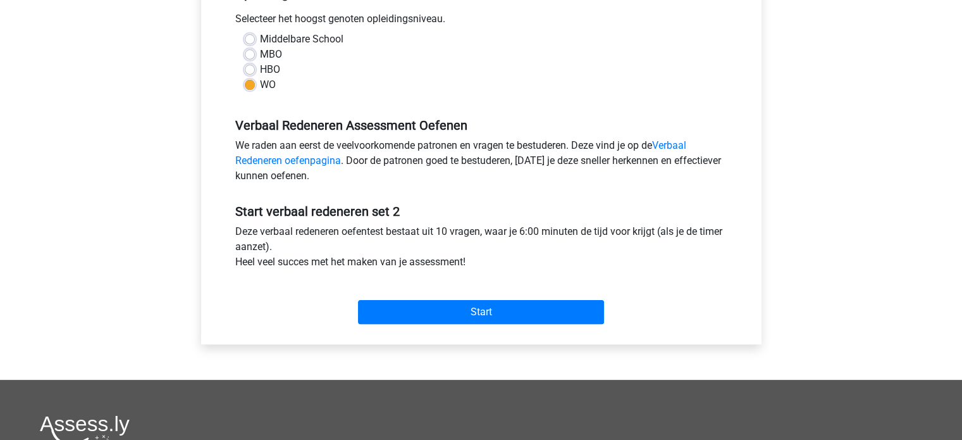
scroll to position [289, 0]
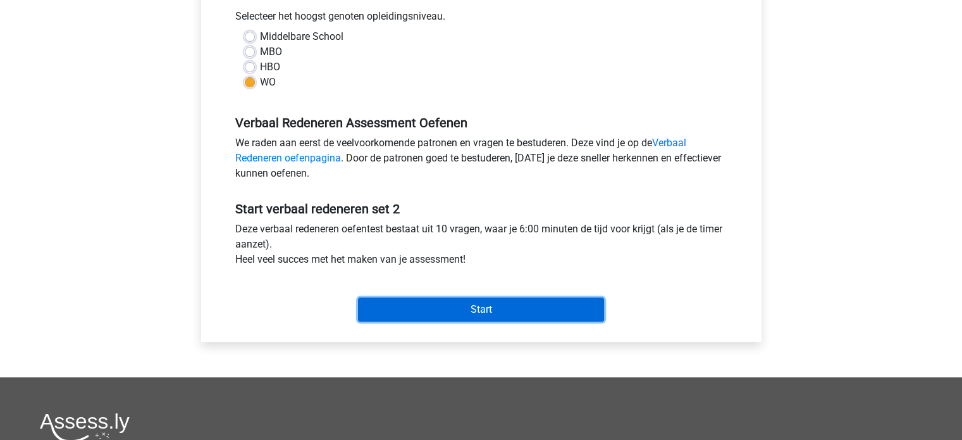
click at [468, 310] on input "Start" at bounding box center [481, 309] width 246 height 24
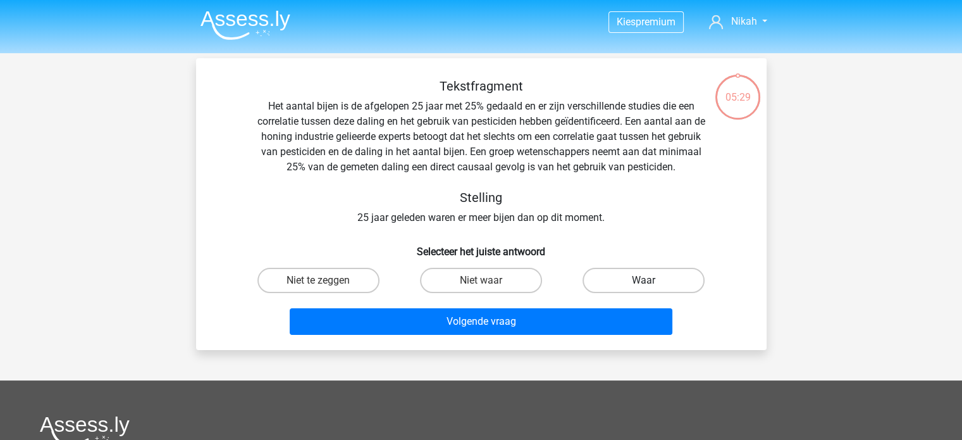
click at [635, 268] on label "Waar" at bounding box center [644, 280] width 122 height 25
click at [644, 280] on input "Waar" at bounding box center [648, 284] width 8 height 8
radio input "true"
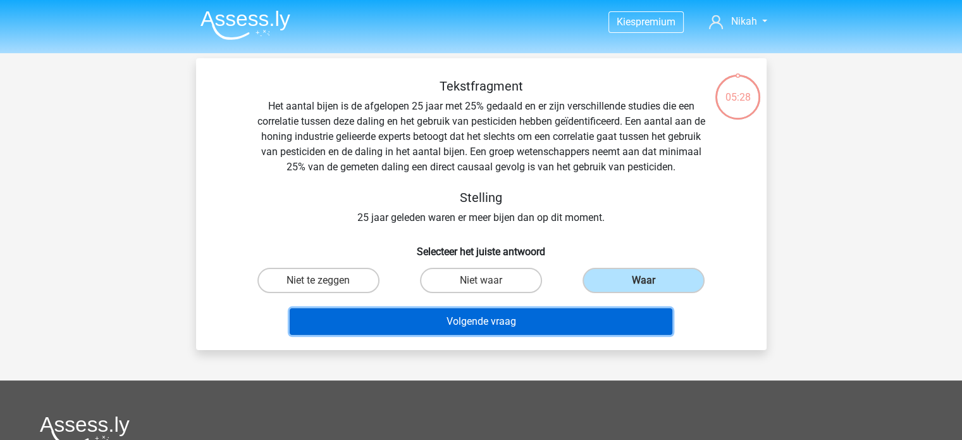
click at [526, 317] on button "Volgende vraag" at bounding box center [481, 321] width 383 height 27
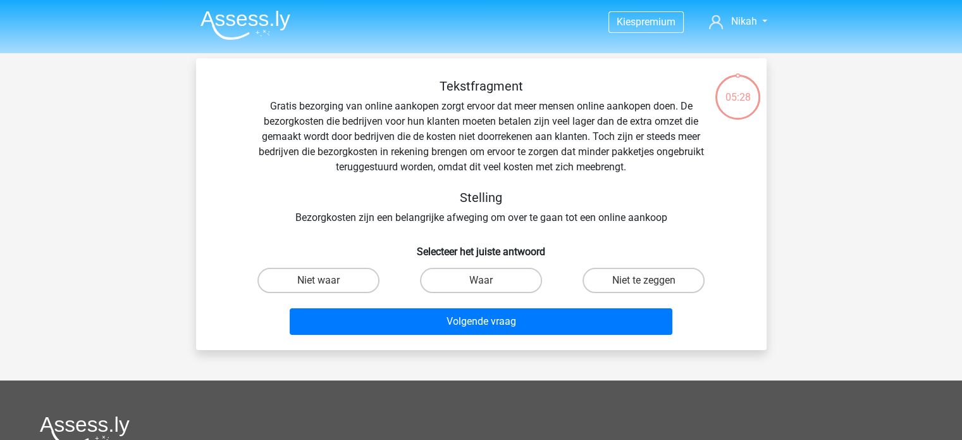
scroll to position [58, 0]
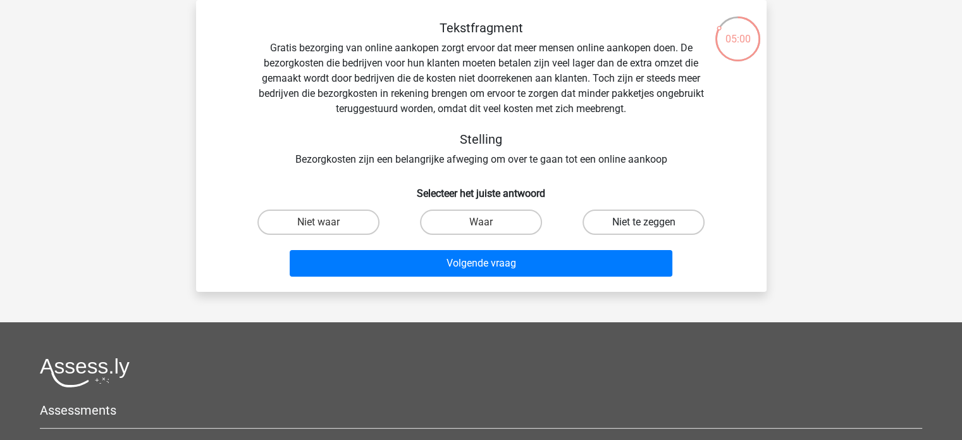
click at [612, 221] on label "Niet te zeggen" at bounding box center [644, 221] width 122 height 25
click at [644, 222] on input "Niet te zeggen" at bounding box center [648, 226] width 8 height 8
radio input "true"
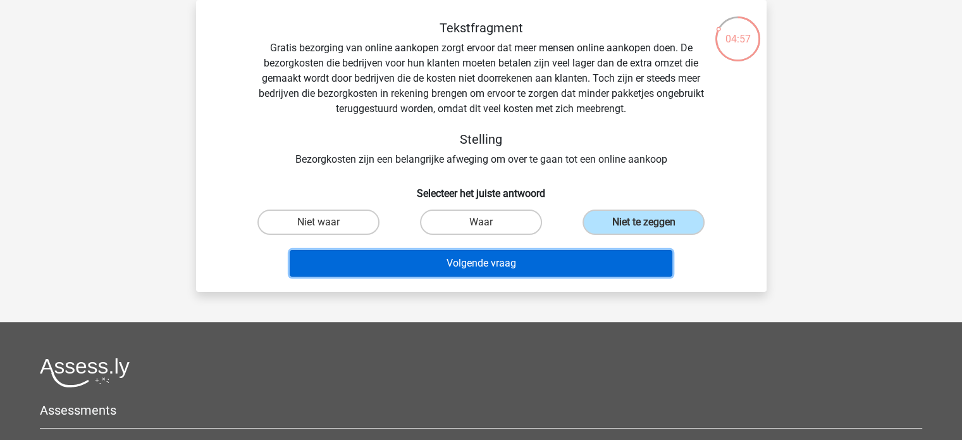
click at [556, 260] on button "Volgende vraag" at bounding box center [481, 263] width 383 height 27
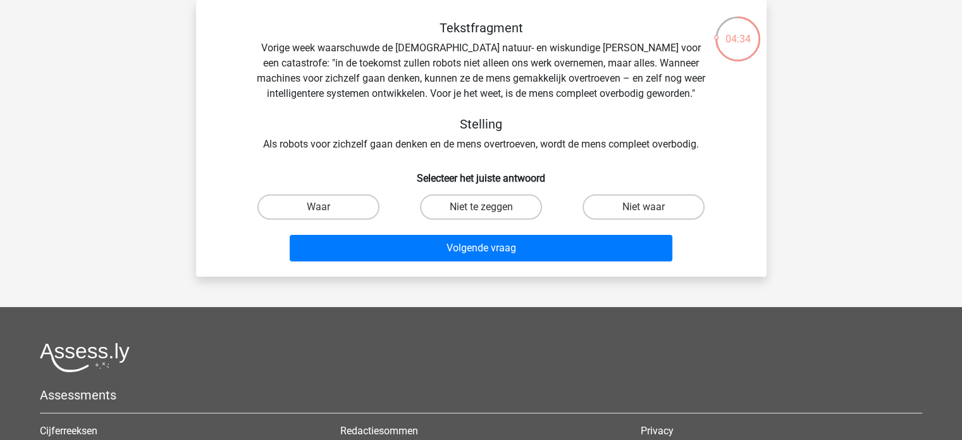
click at [482, 210] on input "Niet te zeggen" at bounding box center [485, 211] width 8 height 8
radio input "true"
click at [464, 264] on div "Volgende vraag" at bounding box center [481, 251] width 488 height 32
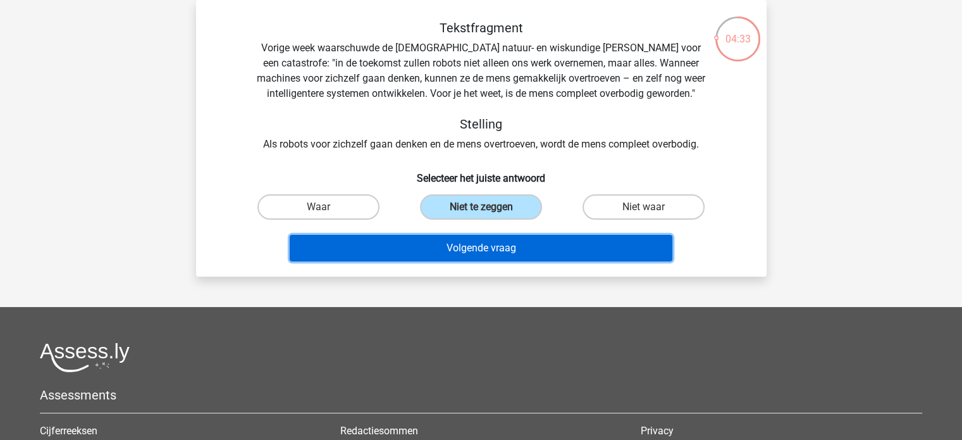
click at [475, 254] on button "Volgende vraag" at bounding box center [481, 248] width 383 height 27
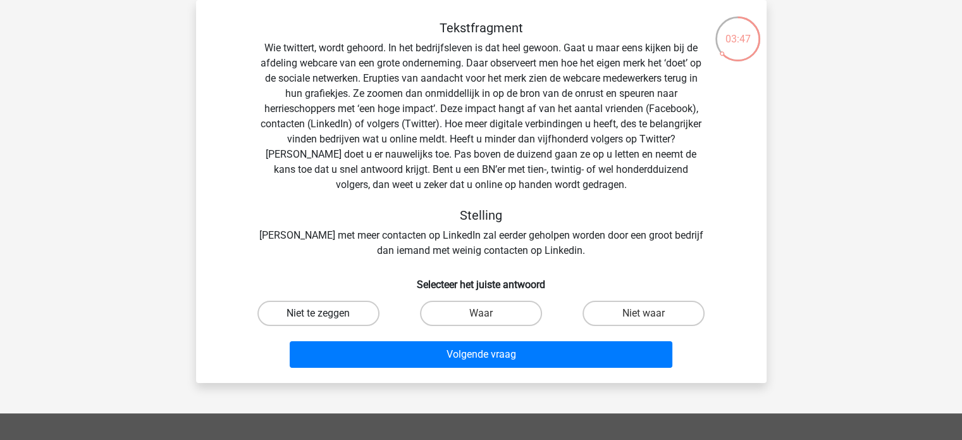
click at [352, 320] on label "Niet te zeggen" at bounding box center [319, 313] width 122 height 25
click at [326, 320] on input "Niet te zeggen" at bounding box center [322, 317] width 8 height 8
radio input "true"
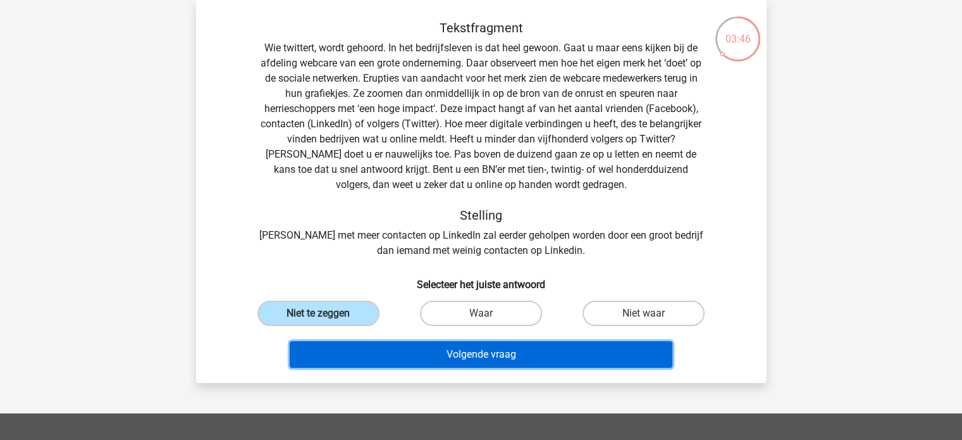
click at [347, 353] on button "Volgende vraag" at bounding box center [481, 354] width 383 height 27
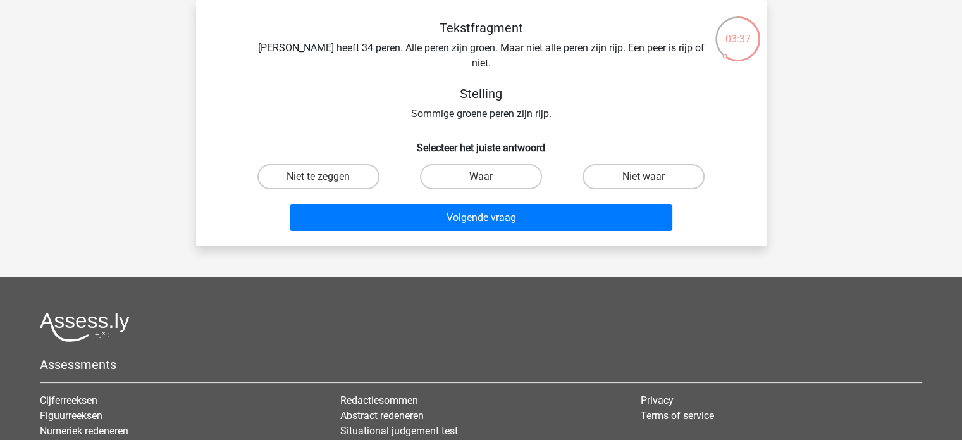
click at [440, 159] on div "Waar" at bounding box center [481, 176] width 163 height 35
click at [347, 164] on label "Niet te zeggen" at bounding box center [319, 176] width 122 height 25
click at [326, 177] on input "Niet te zeggen" at bounding box center [322, 181] width 8 height 8
radio input "true"
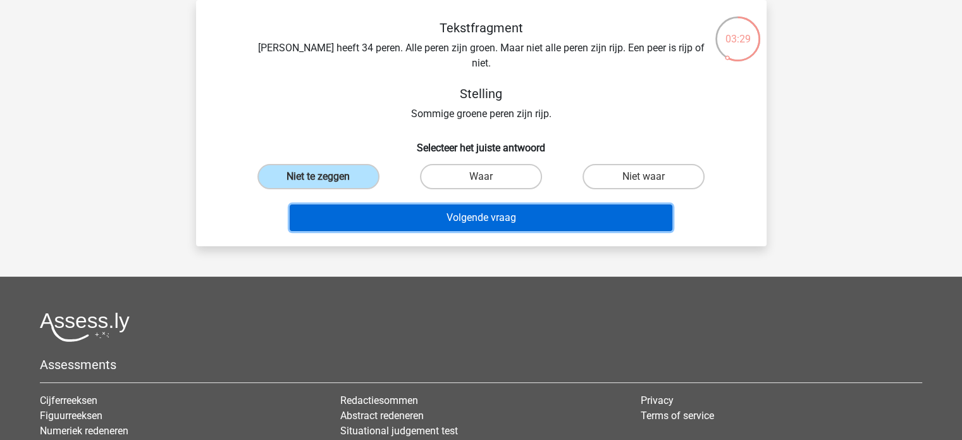
click at [363, 204] on button "Volgende vraag" at bounding box center [481, 217] width 383 height 27
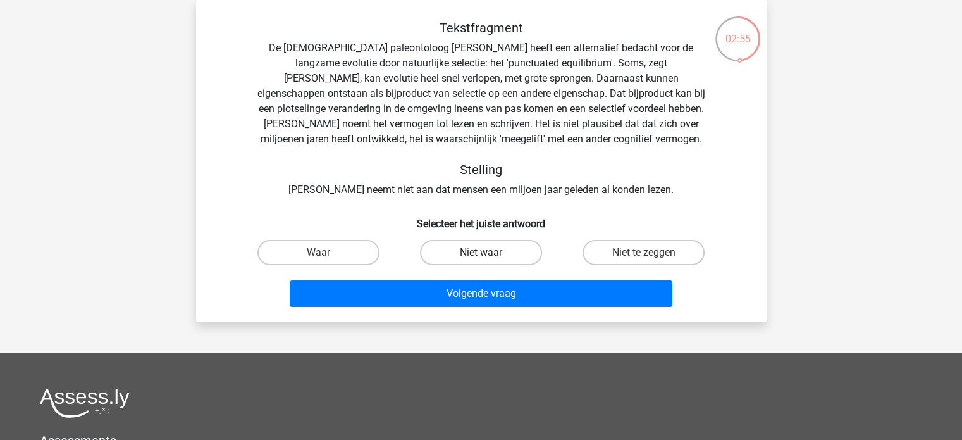
click at [447, 249] on label "Niet waar" at bounding box center [481, 252] width 122 height 25
click at [481, 252] on input "Niet waar" at bounding box center [485, 256] width 8 height 8
radio input "true"
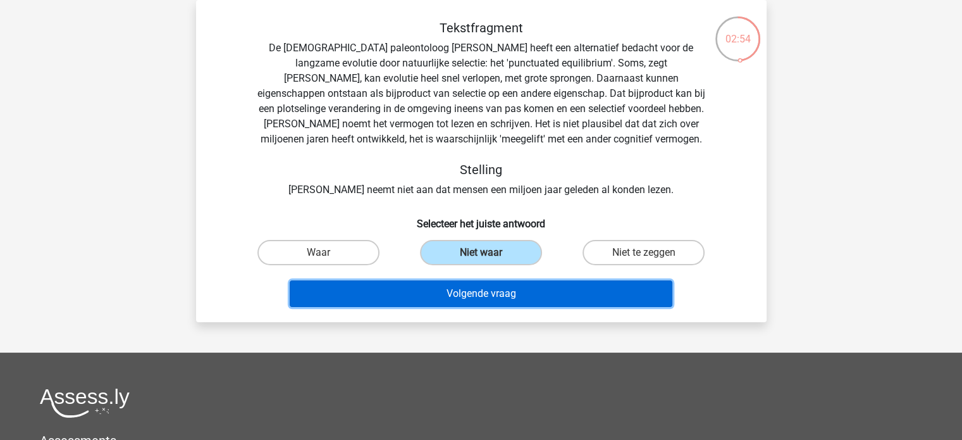
click at [463, 296] on button "Volgende vraag" at bounding box center [481, 293] width 383 height 27
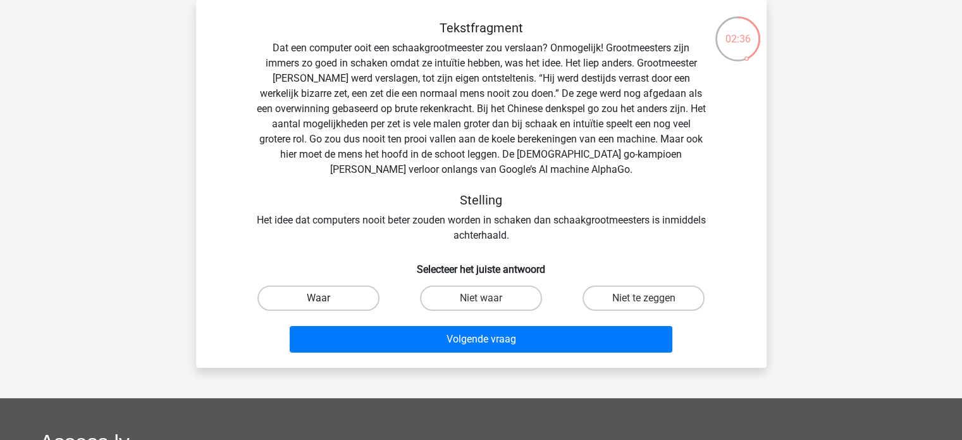
click at [332, 293] on label "Waar" at bounding box center [319, 297] width 122 height 25
click at [326, 298] on input "Waar" at bounding box center [322, 302] width 8 height 8
radio input "true"
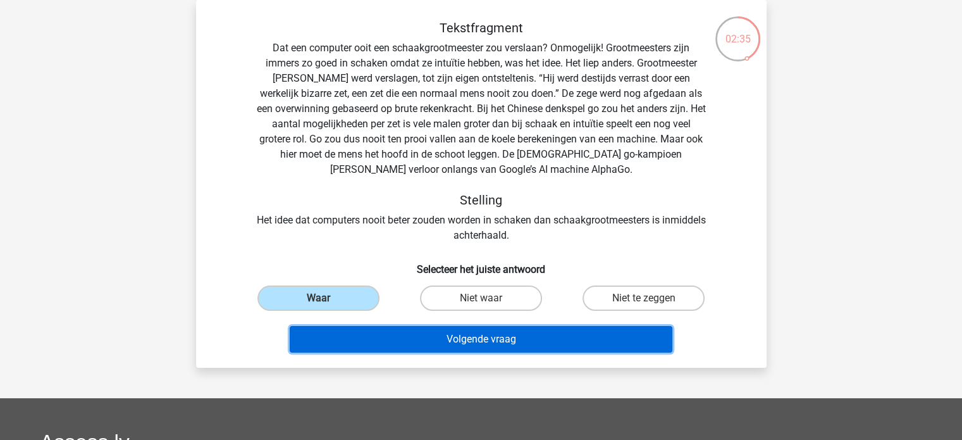
click at [355, 335] on button "Volgende vraag" at bounding box center [481, 339] width 383 height 27
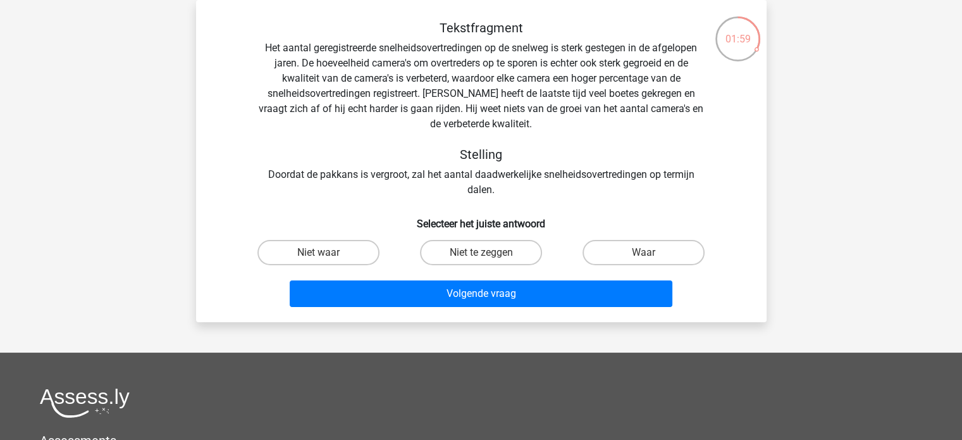
click at [482, 255] on input "Niet te zeggen" at bounding box center [485, 256] width 8 height 8
radio input "true"
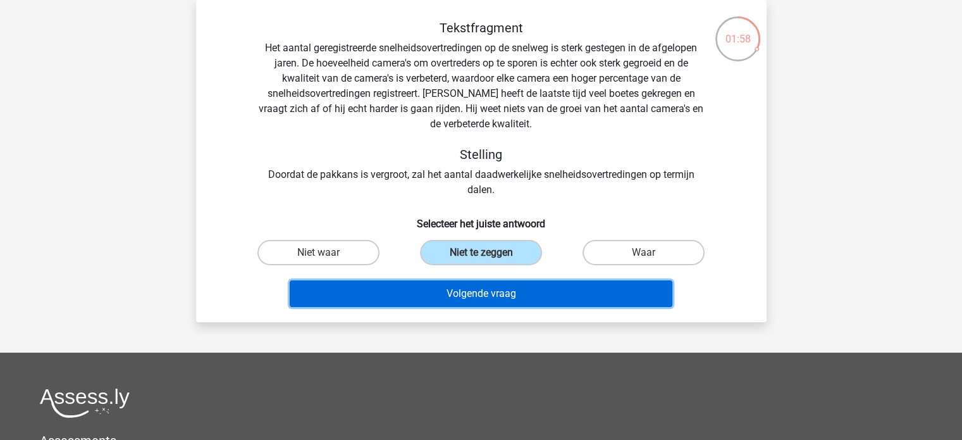
click at [485, 289] on button "Volgende vraag" at bounding box center [481, 293] width 383 height 27
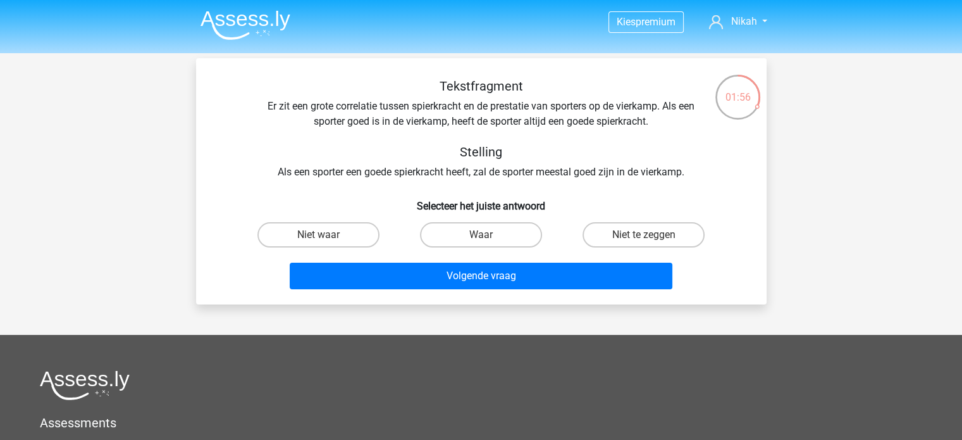
scroll to position [0, 0]
click at [598, 222] on label "Niet te zeggen" at bounding box center [644, 234] width 122 height 25
click at [644, 235] on input "Niet te zeggen" at bounding box center [648, 239] width 8 height 8
radio input "true"
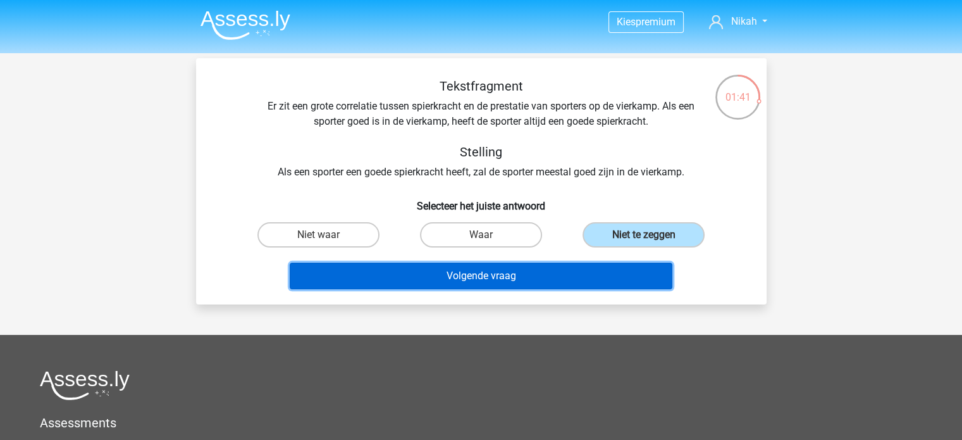
click at [523, 267] on button "Volgende vraag" at bounding box center [481, 276] width 383 height 27
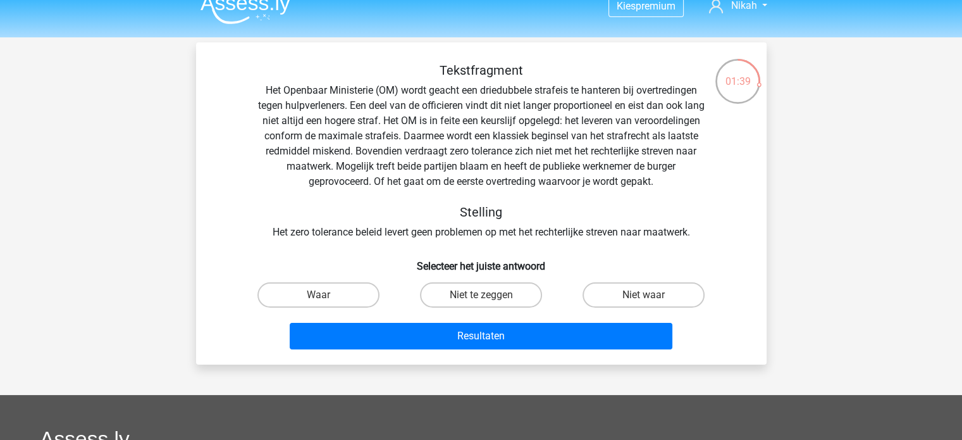
scroll to position [15, 0]
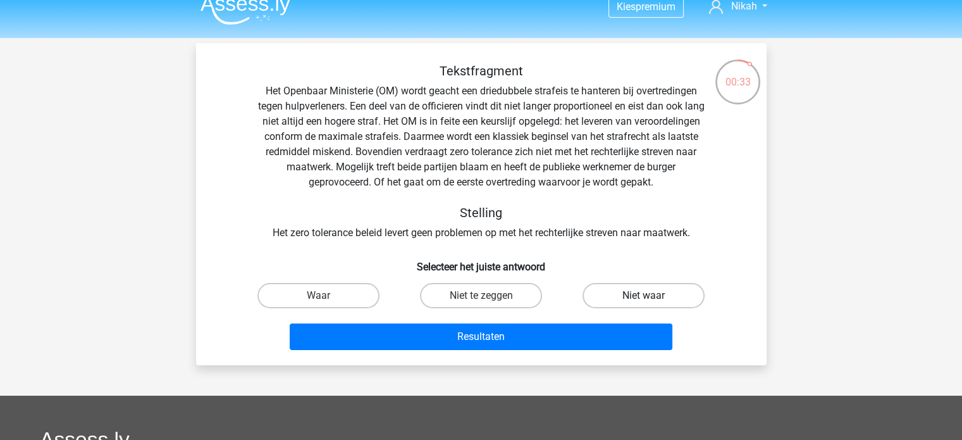
click at [597, 289] on label "Niet waar" at bounding box center [644, 295] width 122 height 25
click at [644, 295] on input "Niet waar" at bounding box center [648, 299] width 8 height 8
radio input "true"
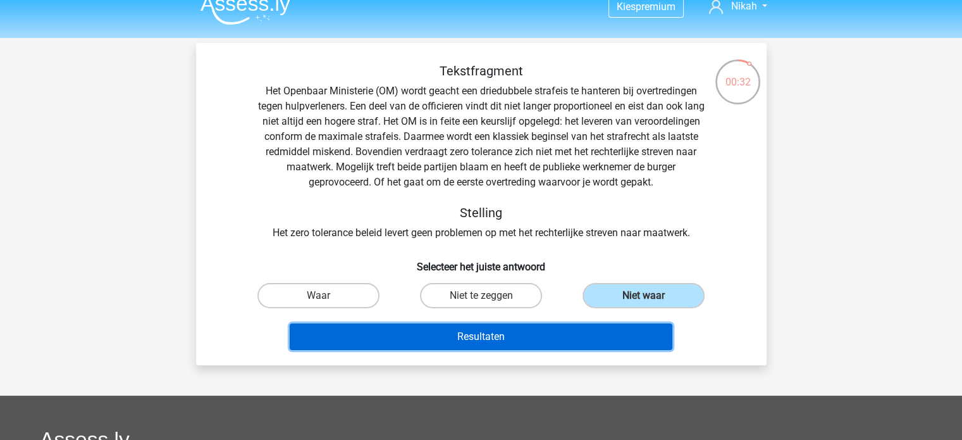
click at [583, 333] on button "Resultaten" at bounding box center [481, 336] width 383 height 27
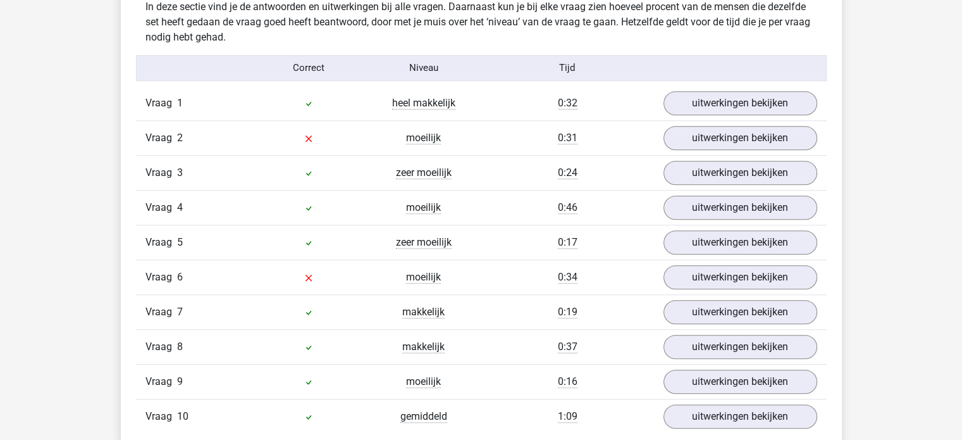
scroll to position [1007, 0]
click at [669, 134] on link "uitwerkingen bekijken" at bounding box center [740, 137] width 177 height 28
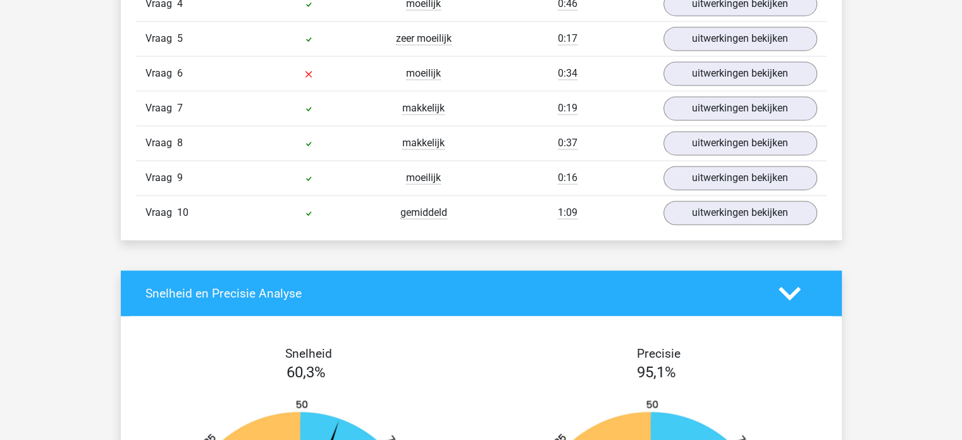
scroll to position [1922, 0]
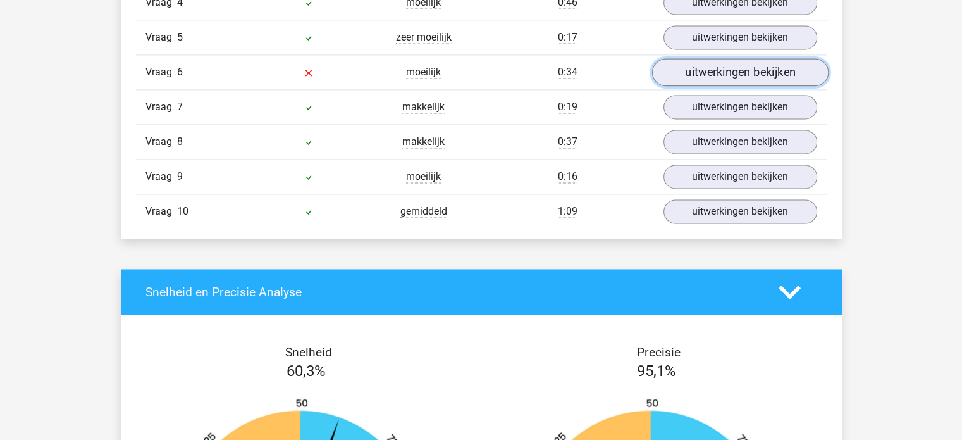
click at [690, 66] on link "uitwerkingen bekijken" at bounding box center [740, 72] width 177 height 28
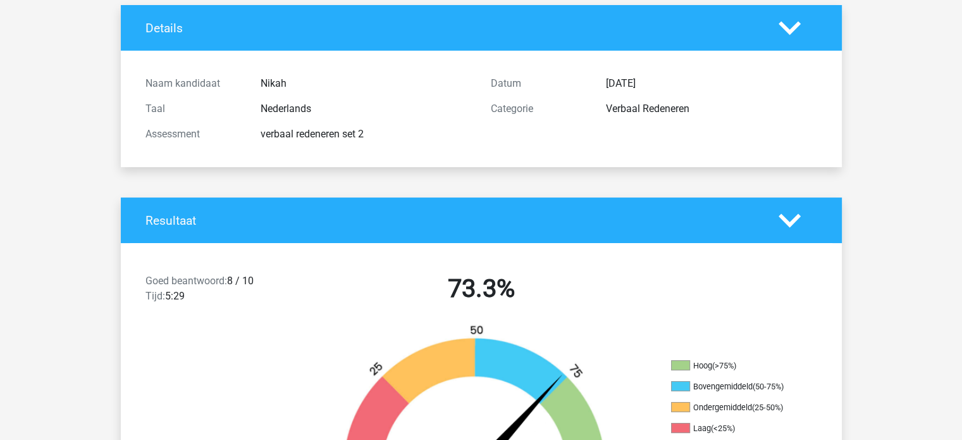
scroll to position [0, 0]
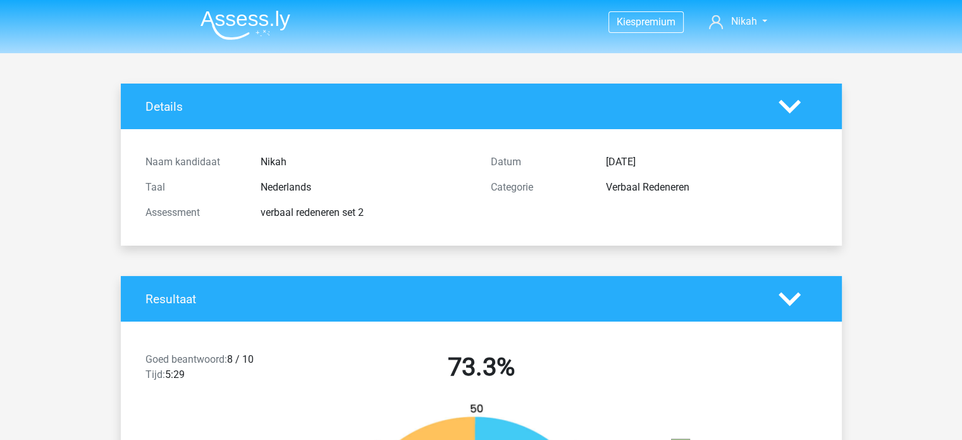
click at [256, 24] on img at bounding box center [246, 25] width 90 height 30
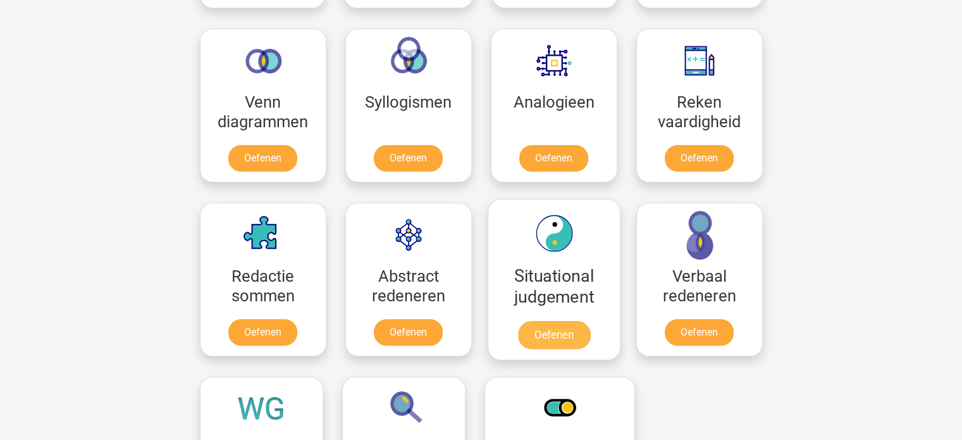
scroll to position [740, 0]
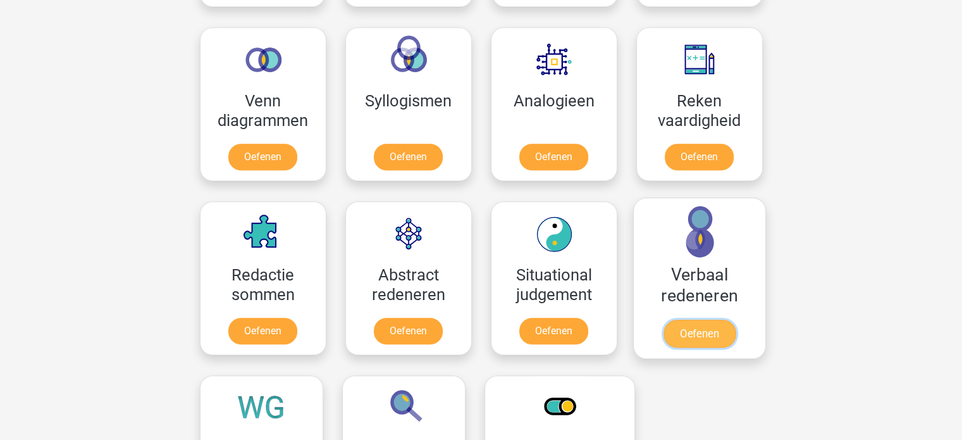
click at [688, 320] on link "Oefenen" at bounding box center [699, 334] width 72 height 28
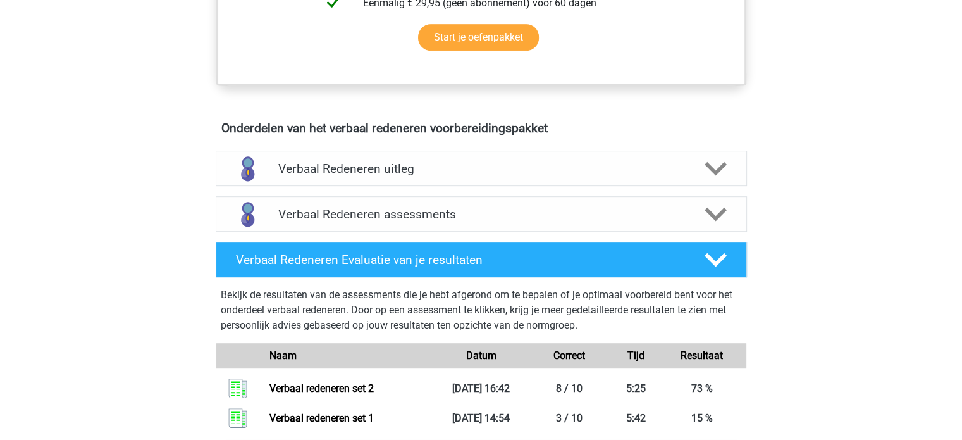
scroll to position [637, 0]
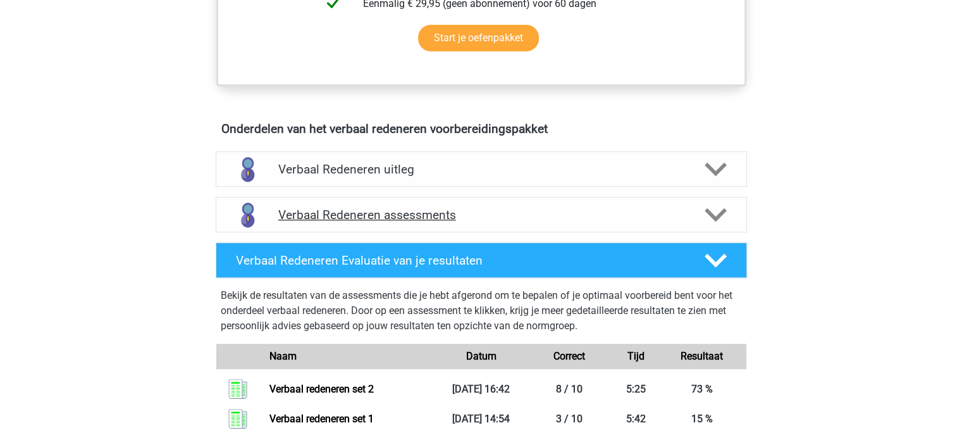
click at [553, 204] on div "Verbaal Redeneren assessments" at bounding box center [482, 214] width 532 height 35
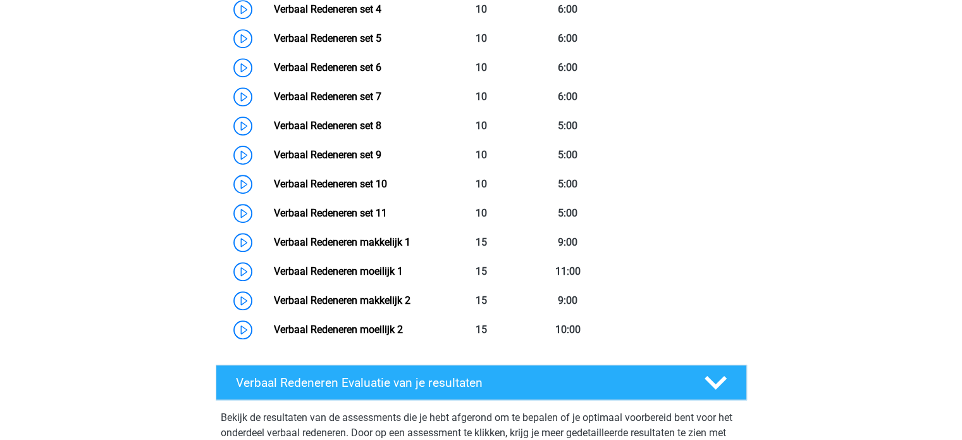
scroll to position [1045, 0]
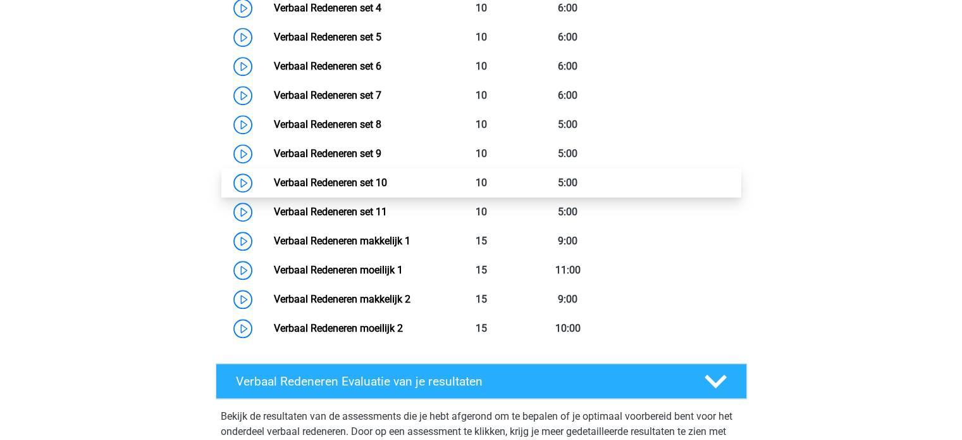
click at [387, 179] on link "Verbaal Redeneren set 10" at bounding box center [330, 183] width 113 height 12
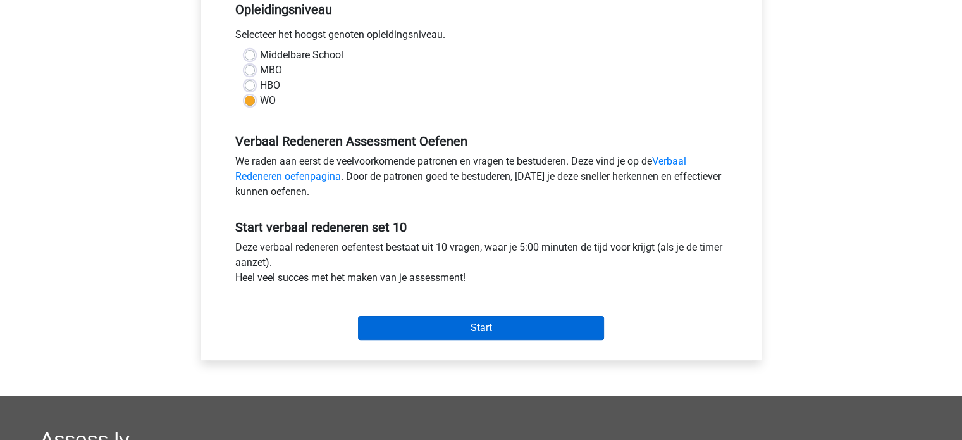
scroll to position [271, 0]
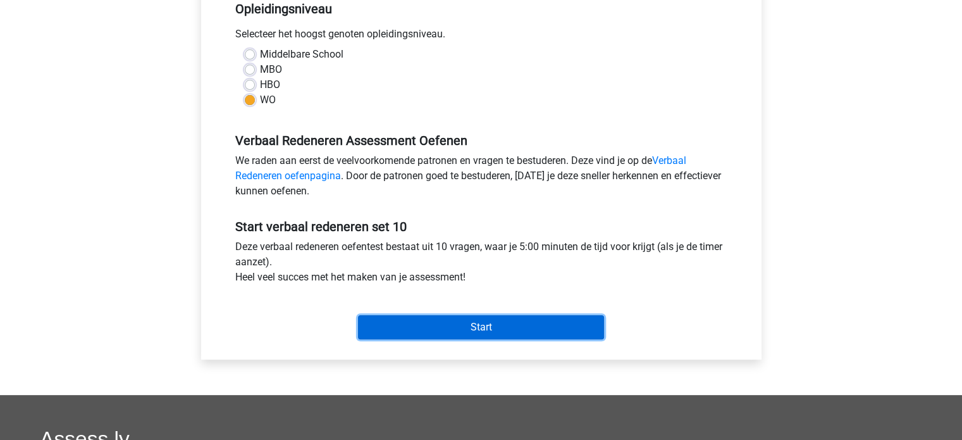
click at [426, 316] on input "Start" at bounding box center [481, 327] width 246 height 24
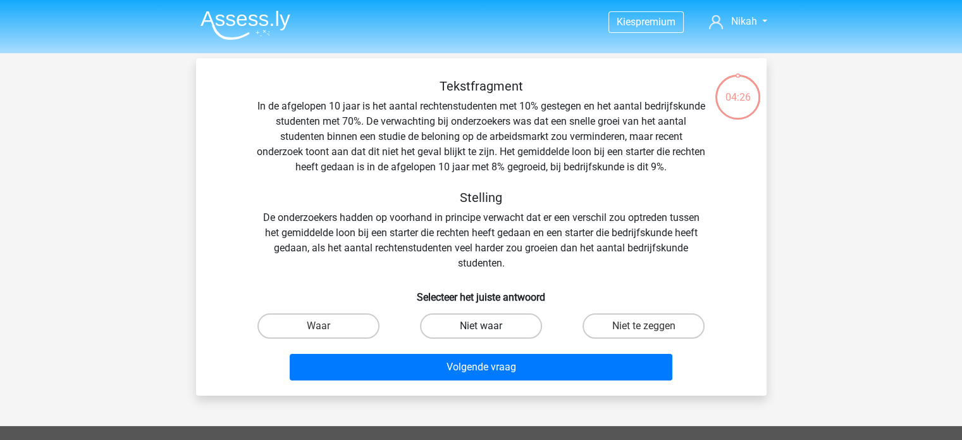
click at [514, 322] on label "Niet waar" at bounding box center [481, 325] width 122 height 25
click at [489, 326] on input "Niet waar" at bounding box center [485, 330] width 8 height 8
radio input "true"
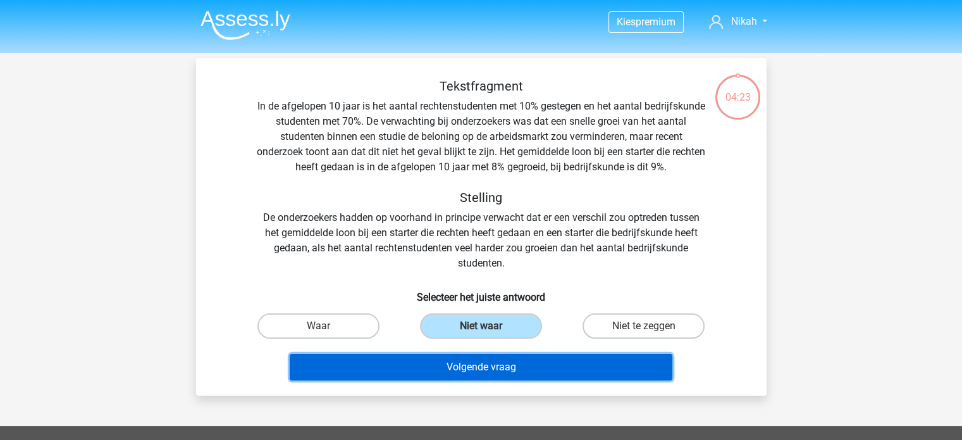
click at [519, 375] on button "Volgende vraag" at bounding box center [481, 367] width 383 height 27
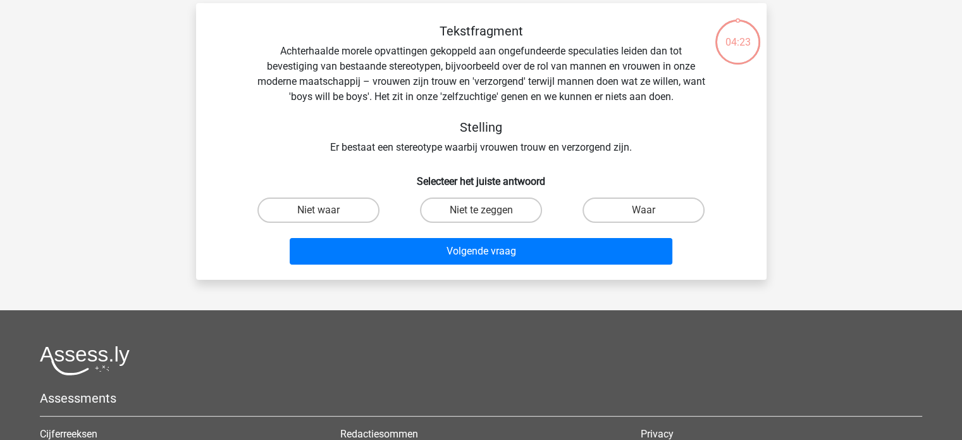
scroll to position [58, 0]
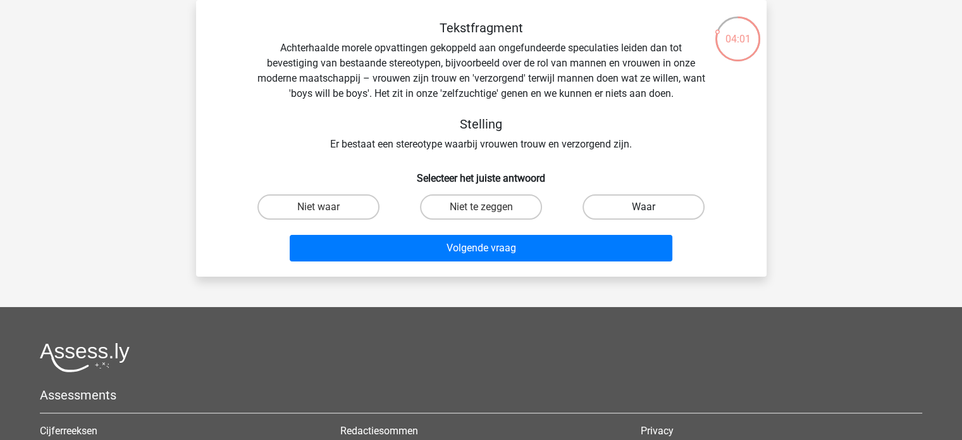
click at [615, 215] on label "Waar" at bounding box center [644, 206] width 122 height 25
click at [644, 215] on input "Waar" at bounding box center [648, 211] width 8 height 8
radio input "true"
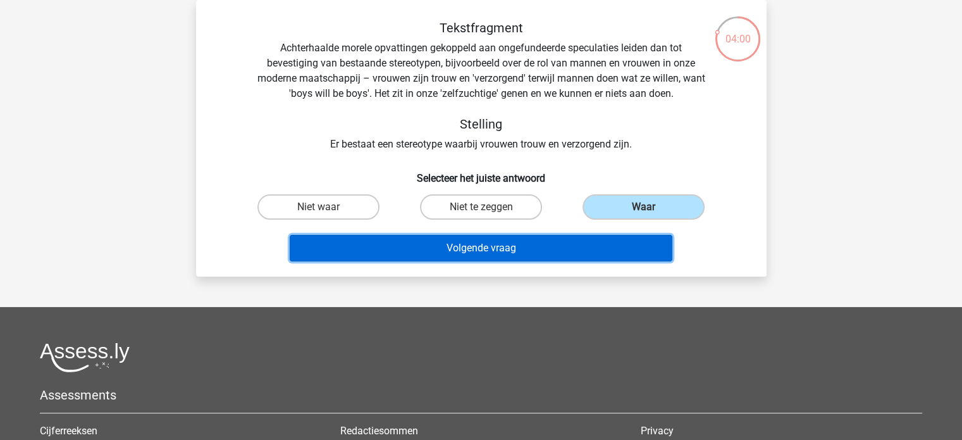
click at [578, 252] on button "Volgende vraag" at bounding box center [481, 248] width 383 height 27
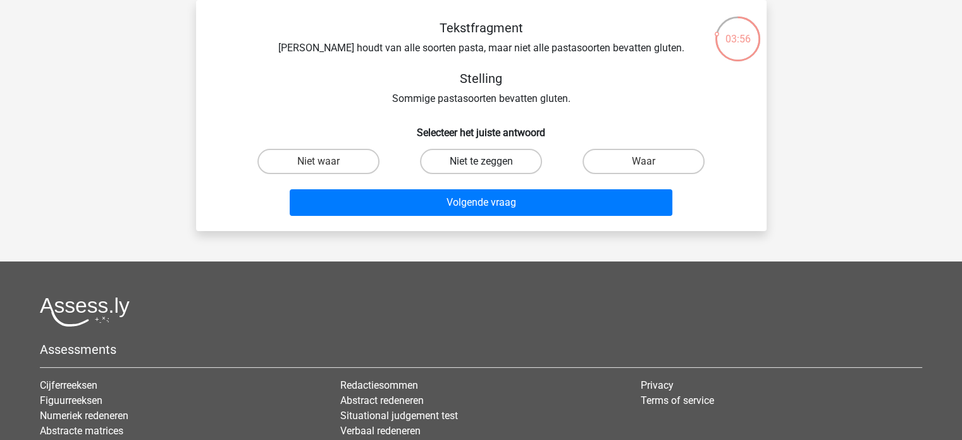
click at [516, 153] on label "Niet te zeggen" at bounding box center [481, 161] width 122 height 25
click at [489, 161] on input "Niet te zeggen" at bounding box center [485, 165] width 8 height 8
radio input "true"
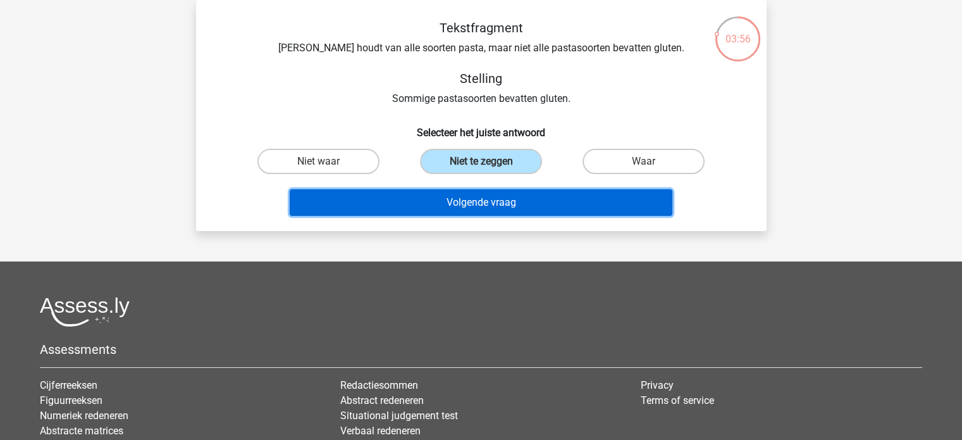
click at [501, 202] on button "Volgende vraag" at bounding box center [481, 202] width 383 height 27
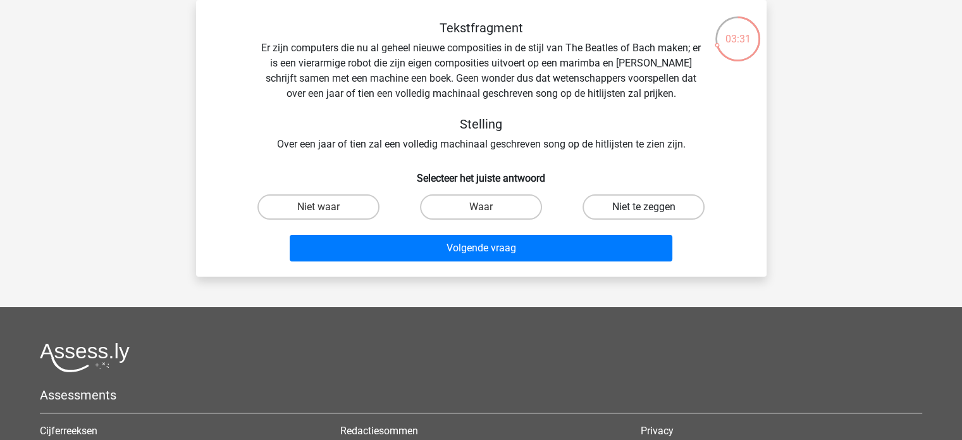
click at [625, 209] on label "Niet te zeggen" at bounding box center [644, 206] width 122 height 25
click at [644, 209] on input "Niet te zeggen" at bounding box center [648, 211] width 8 height 8
radio input "true"
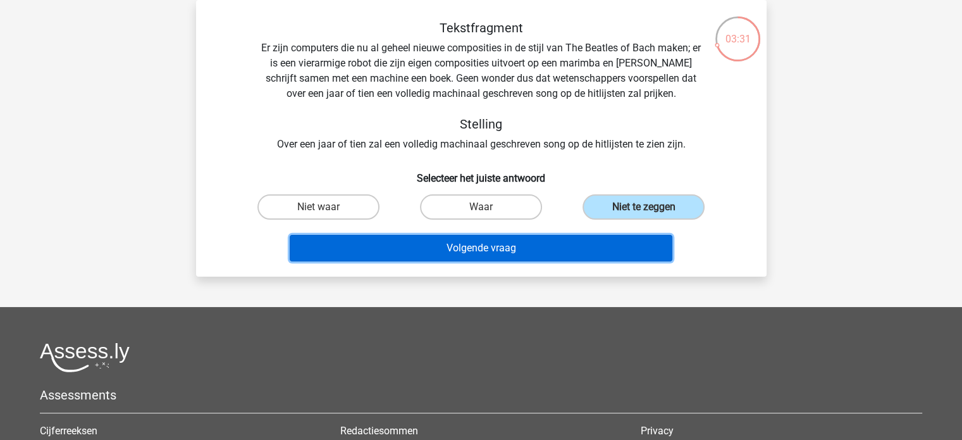
click at [570, 246] on button "Volgende vraag" at bounding box center [481, 248] width 383 height 27
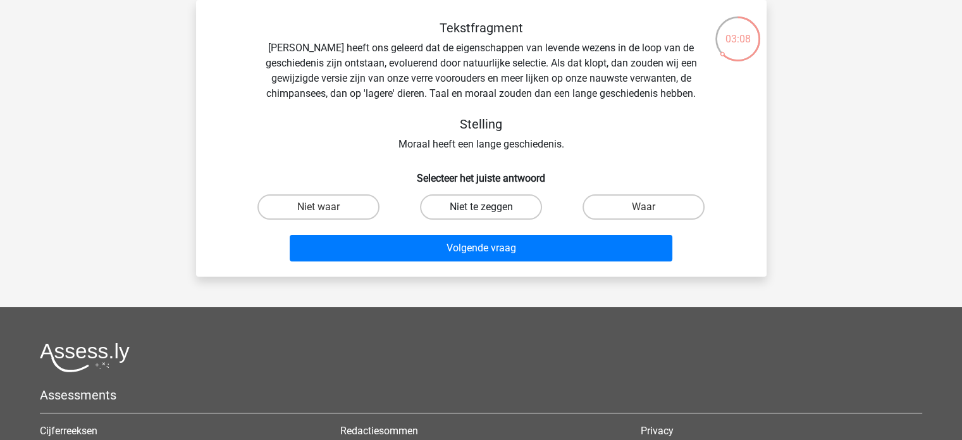
click at [518, 197] on label "Niet te zeggen" at bounding box center [481, 206] width 122 height 25
click at [489, 207] on input "Niet te zeggen" at bounding box center [485, 211] width 8 height 8
radio input "true"
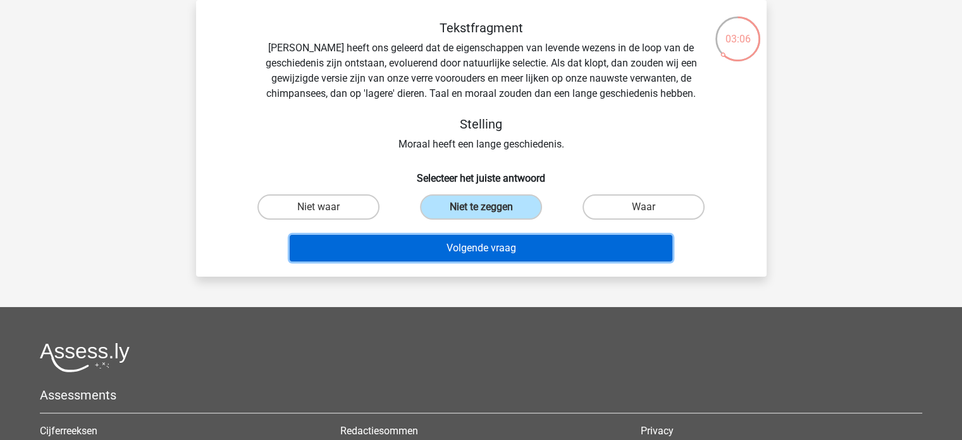
click at [491, 246] on button "Volgende vraag" at bounding box center [481, 248] width 383 height 27
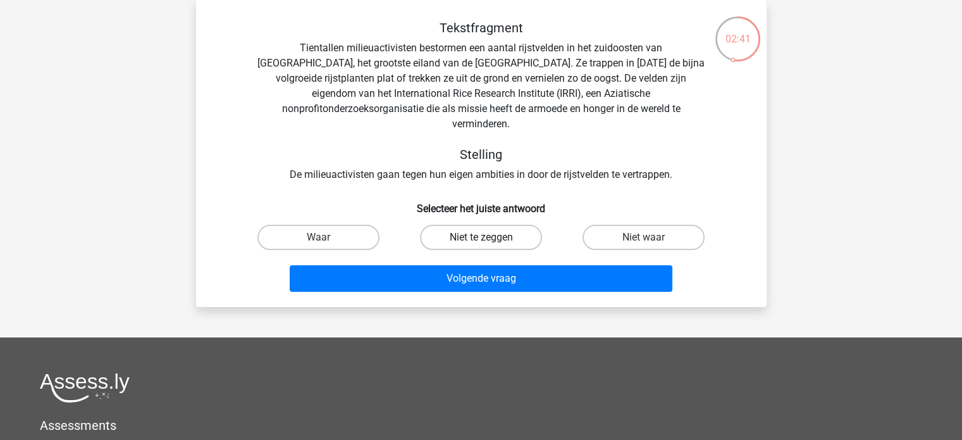
click at [511, 225] on label "Niet te zeggen" at bounding box center [481, 237] width 122 height 25
click at [489, 237] on input "Niet te zeggen" at bounding box center [485, 241] width 8 height 8
radio input "true"
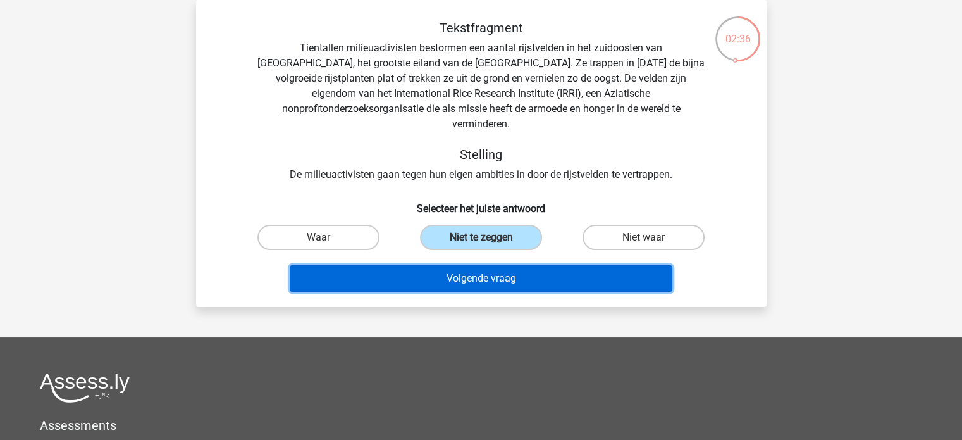
click at [501, 275] on button "Volgende vraag" at bounding box center [481, 278] width 383 height 27
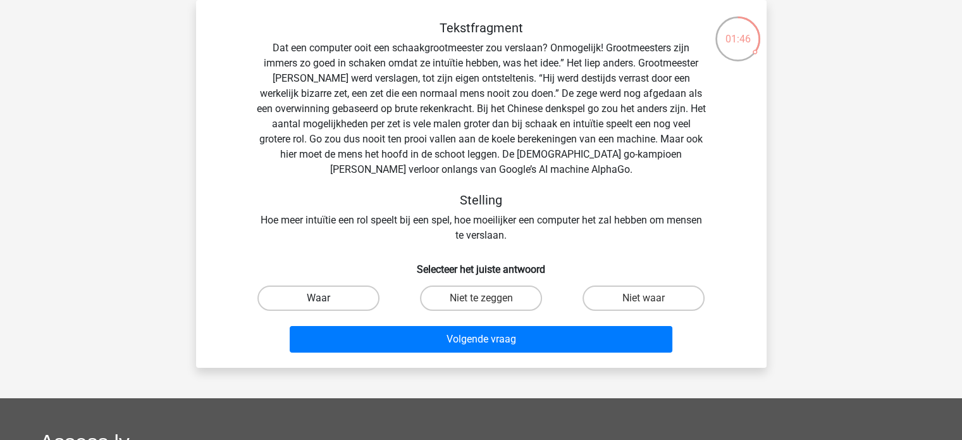
click at [351, 289] on label "Waar" at bounding box center [319, 297] width 122 height 25
click at [326, 298] on input "Waar" at bounding box center [322, 302] width 8 height 8
radio input "true"
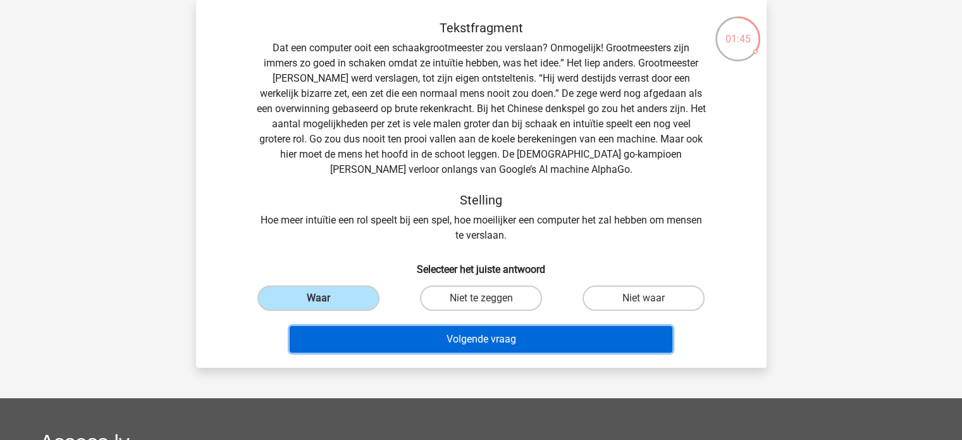
click at [354, 330] on button "Volgende vraag" at bounding box center [481, 339] width 383 height 27
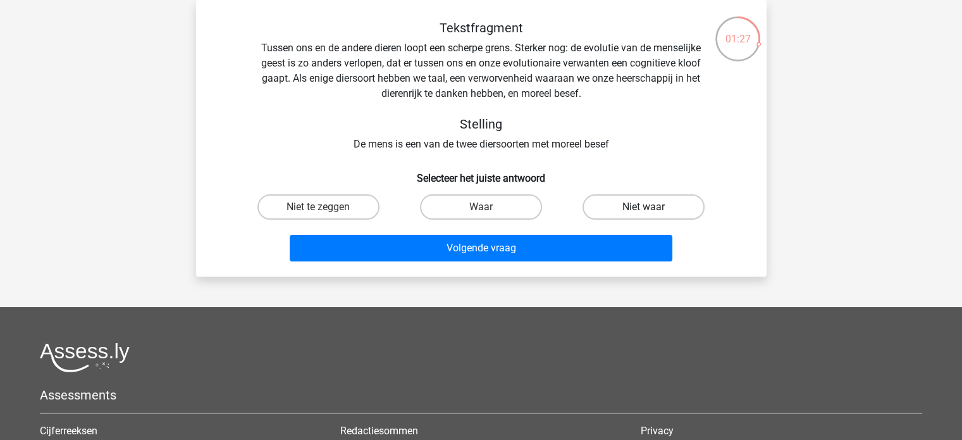
click at [612, 194] on label "Niet waar" at bounding box center [644, 206] width 122 height 25
click at [644, 207] on input "Niet waar" at bounding box center [648, 211] width 8 height 8
radio input "true"
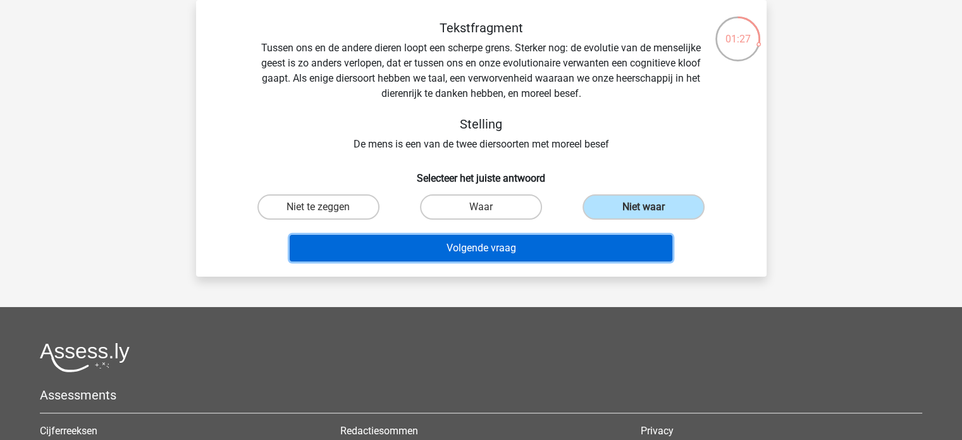
click at [570, 237] on button "Volgende vraag" at bounding box center [481, 248] width 383 height 27
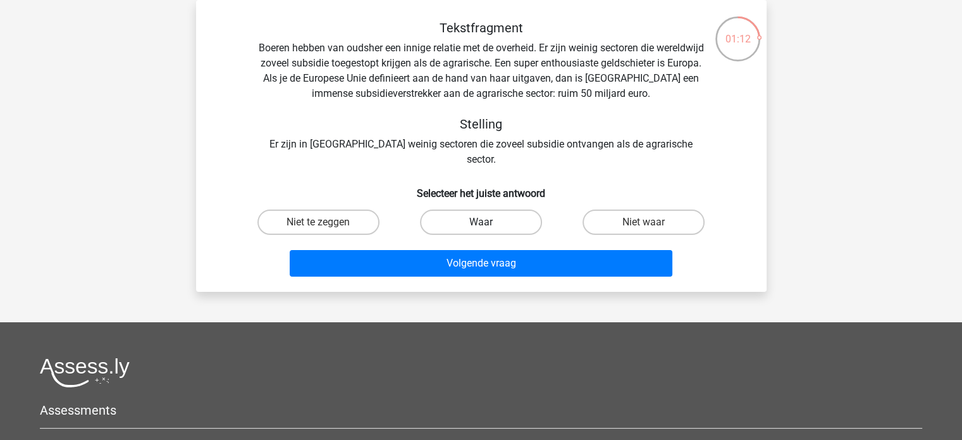
click at [529, 209] on label "Waar" at bounding box center [481, 221] width 122 height 25
click at [489, 222] on input "Waar" at bounding box center [485, 226] width 8 height 8
radio input "true"
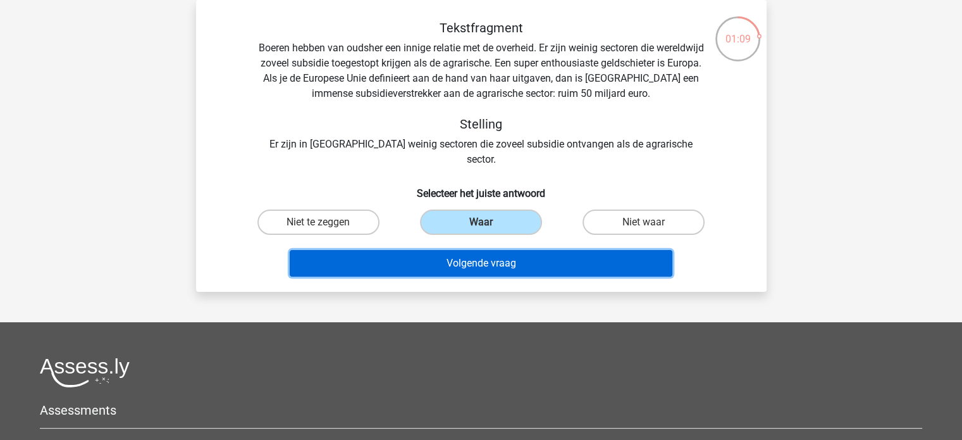
click at [527, 250] on button "Volgende vraag" at bounding box center [481, 263] width 383 height 27
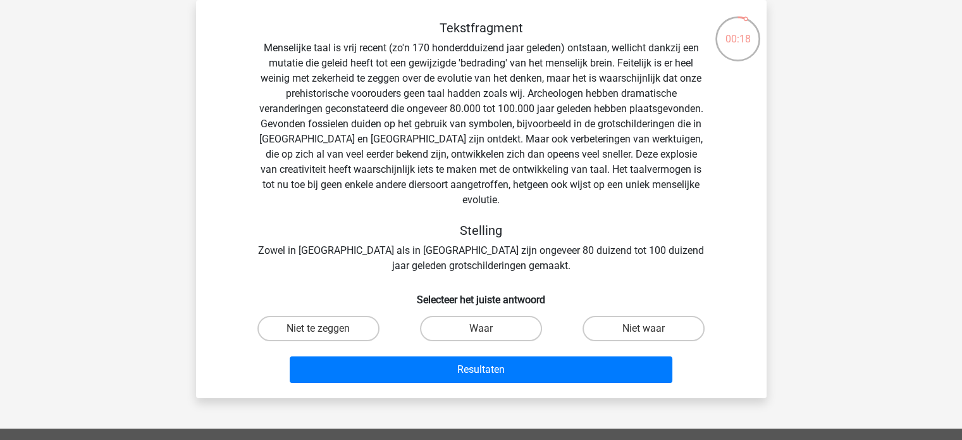
click at [496, 295] on div "Tekstfragment Stelling Zowel in Frankrijk als in Spanje zijn ongeveer 80 duizen…" at bounding box center [481, 204] width 561 height 368
click at [496, 316] on label "Waar" at bounding box center [481, 328] width 122 height 25
click at [489, 328] on input "Waar" at bounding box center [485, 332] width 8 height 8
radio input "true"
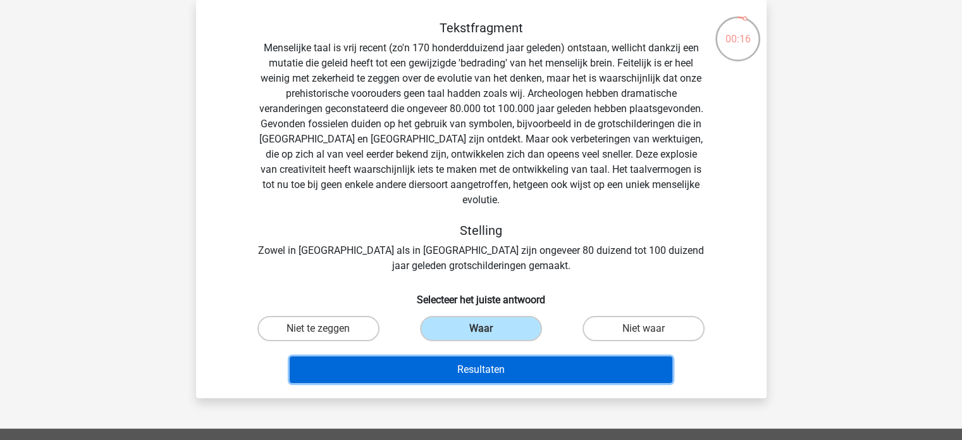
click at [496, 356] on button "Resultaten" at bounding box center [481, 369] width 383 height 27
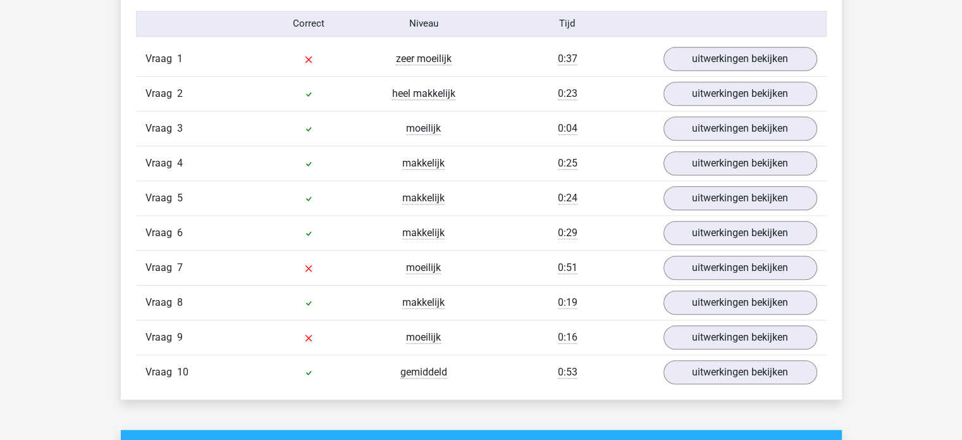
scroll to position [1050, 0]
click at [693, 48] on link "uitwerkingen bekijken" at bounding box center [740, 59] width 177 height 28
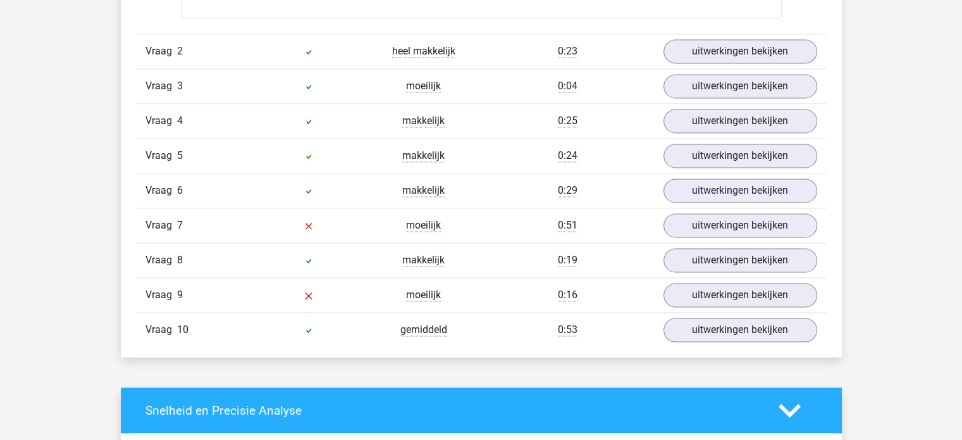
scroll to position [1835, 0]
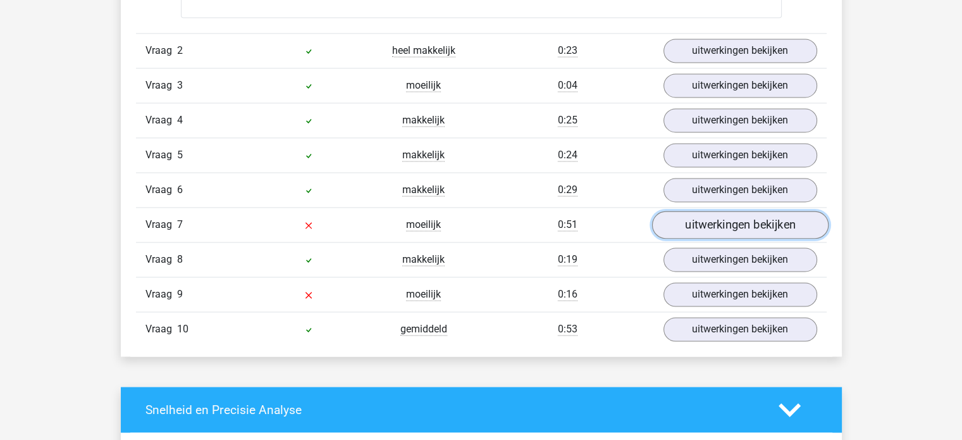
click at [707, 222] on link "uitwerkingen bekijken" at bounding box center [740, 225] width 177 height 28
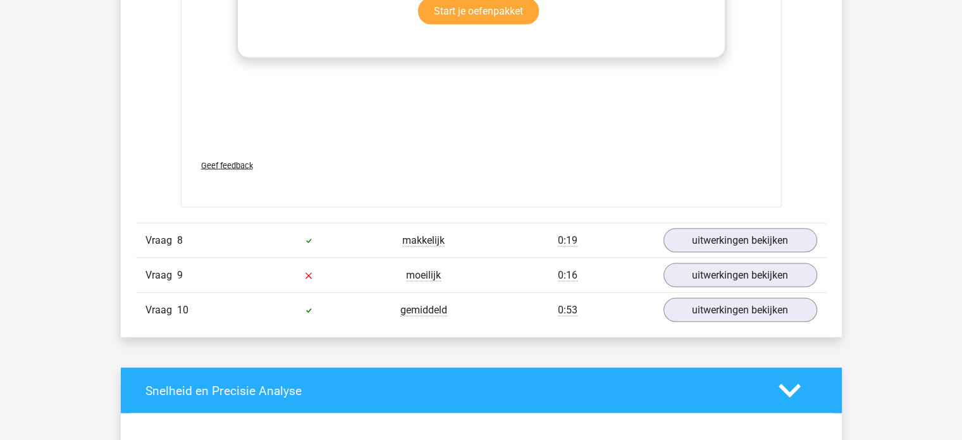
scroll to position [2611, 0]
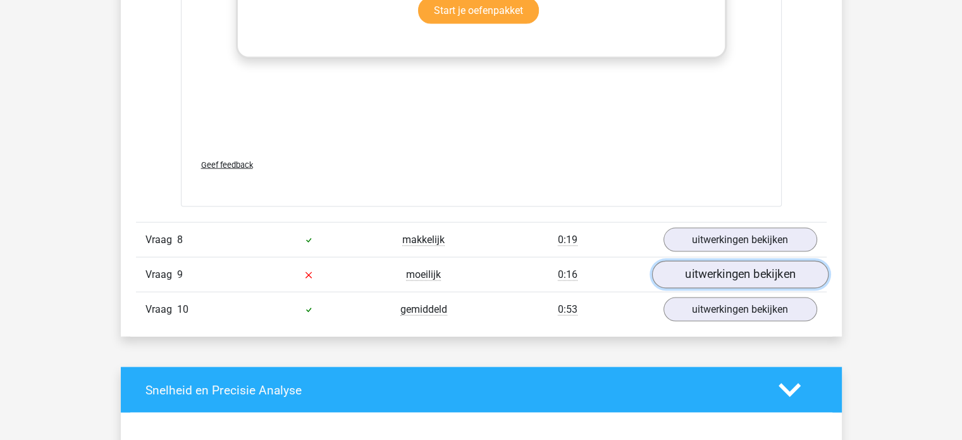
click at [719, 271] on link "uitwerkingen bekijken" at bounding box center [740, 275] width 177 height 28
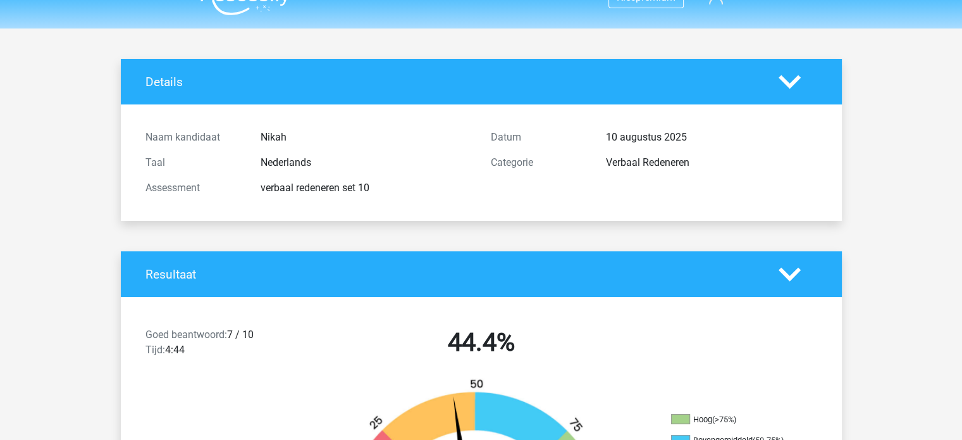
scroll to position [1, 0]
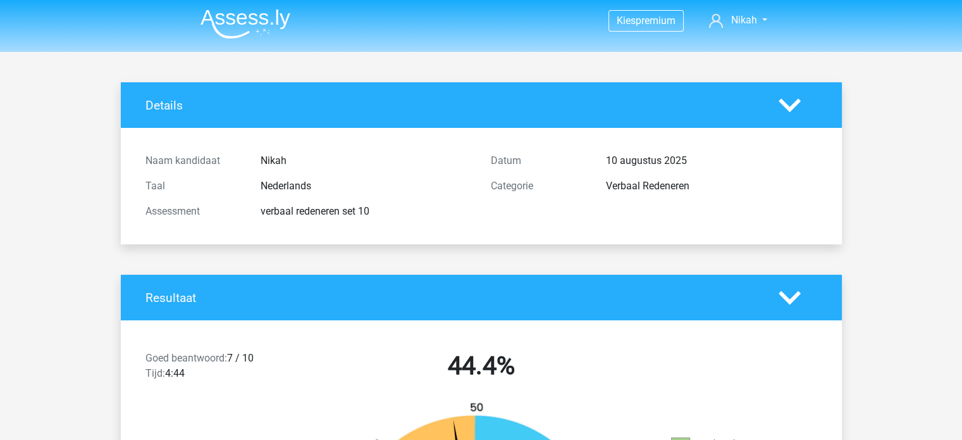
click at [232, 22] on img at bounding box center [246, 24] width 90 height 30
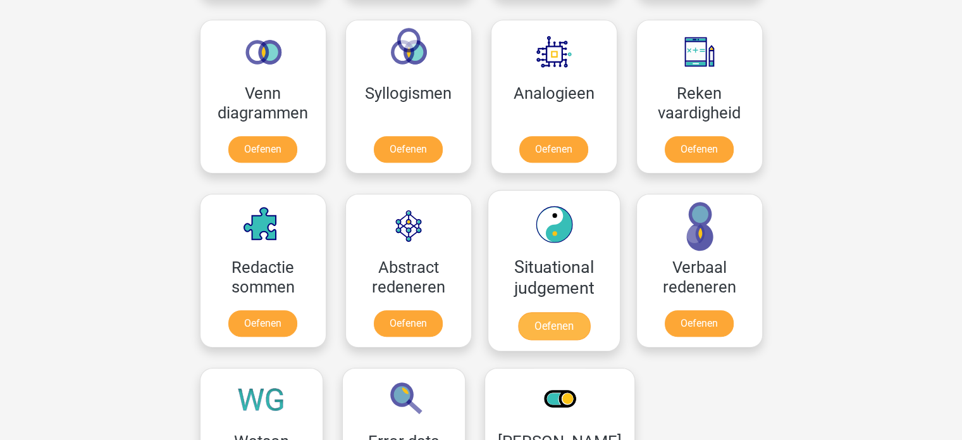
scroll to position [747, 0]
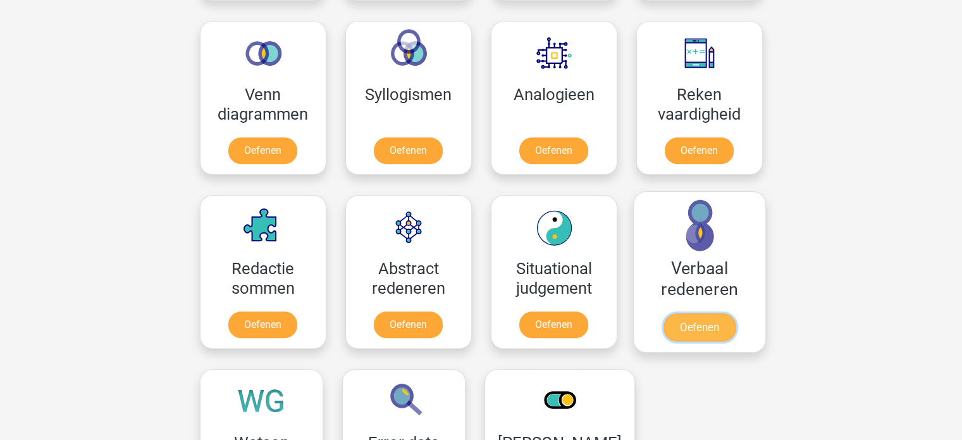
click at [690, 339] on link "Oefenen" at bounding box center [699, 327] width 72 height 28
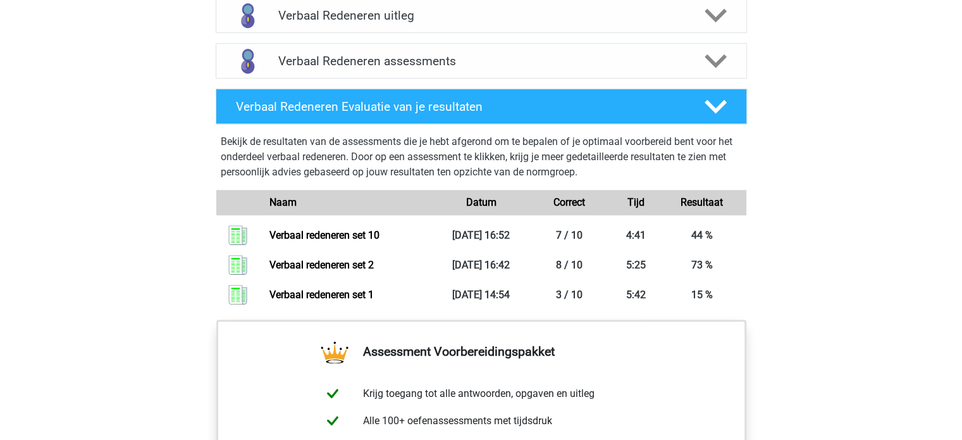
scroll to position [795, 0]
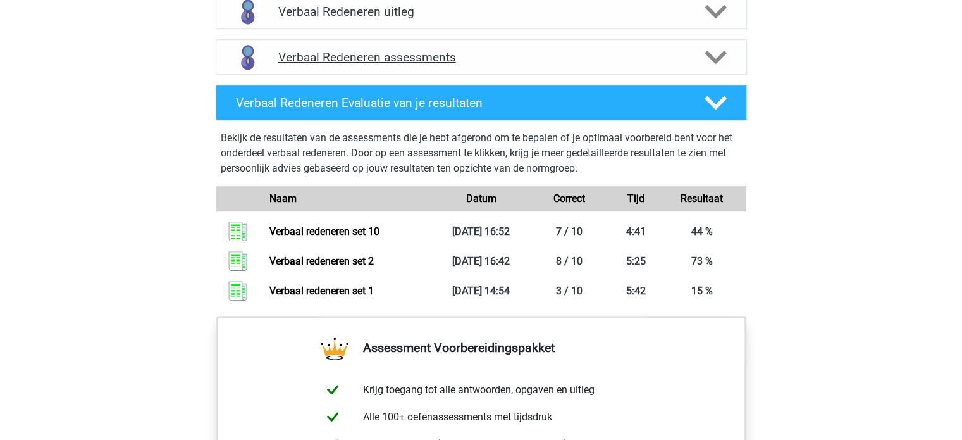
click at [711, 68] on div "Verbaal Redeneren assessments" at bounding box center [482, 56] width 532 height 35
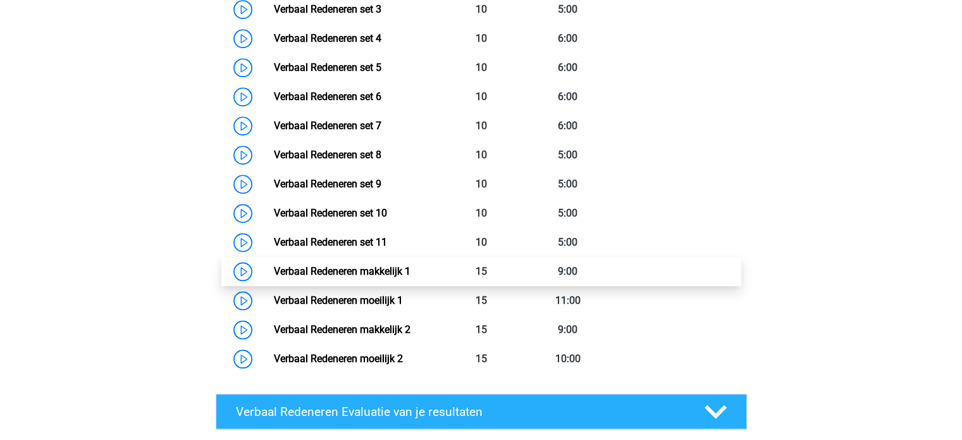
scroll to position [1017, 0]
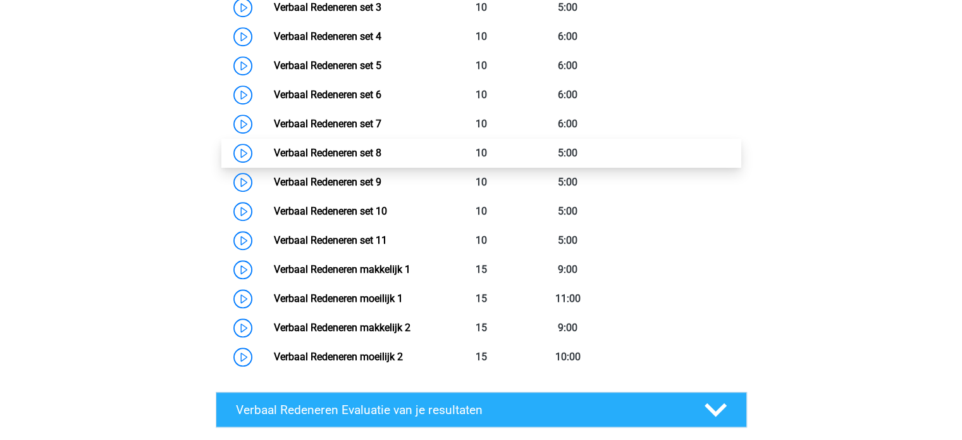
click at [382, 147] on link "Verbaal Redeneren set 8" at bounding box center [328, 153] width 108 height 12
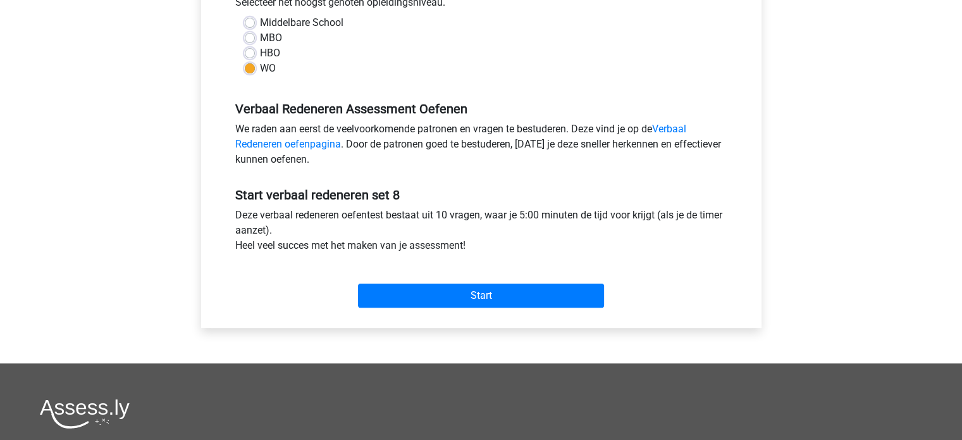
scroll to position [311, 0]
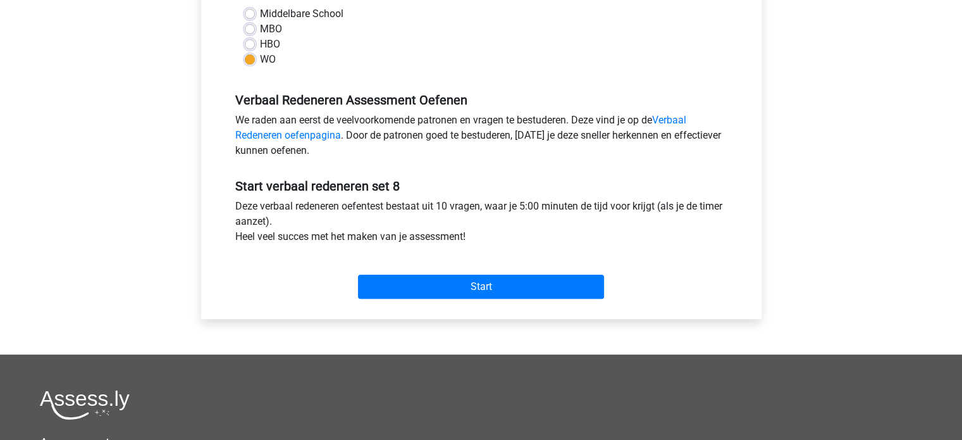
click at [468, 273] on div "Start" at bounding box center [481, 276] width 511 height 44
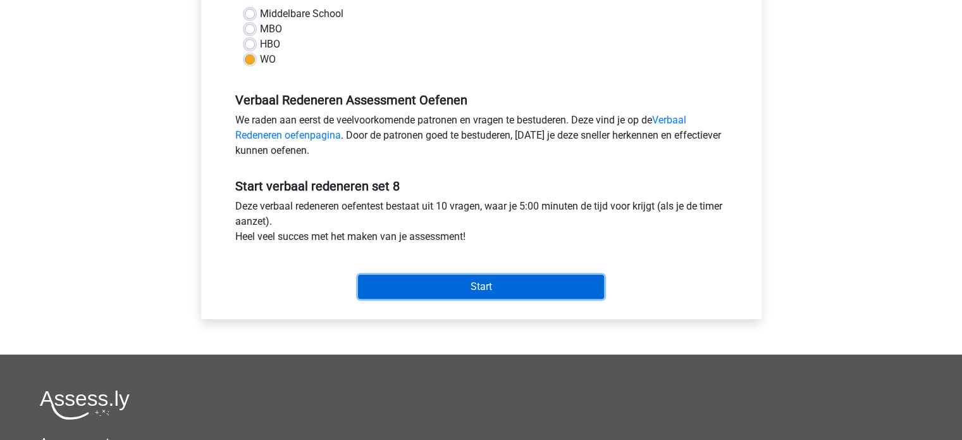
click at [469, 283] on input "Start" at bounding box center [481, 287] width 246 height 24
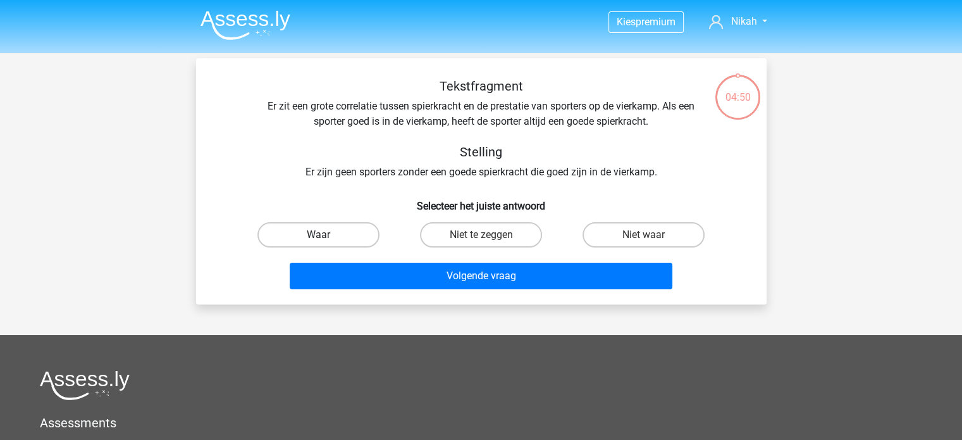
click at [364, 235] on label "Waar" at bounding box center [319, 234] width 122 height 25
click at [326, 235] on input "Waar" at bounding box center [322, 239] width 8 height 8
radio input "true"
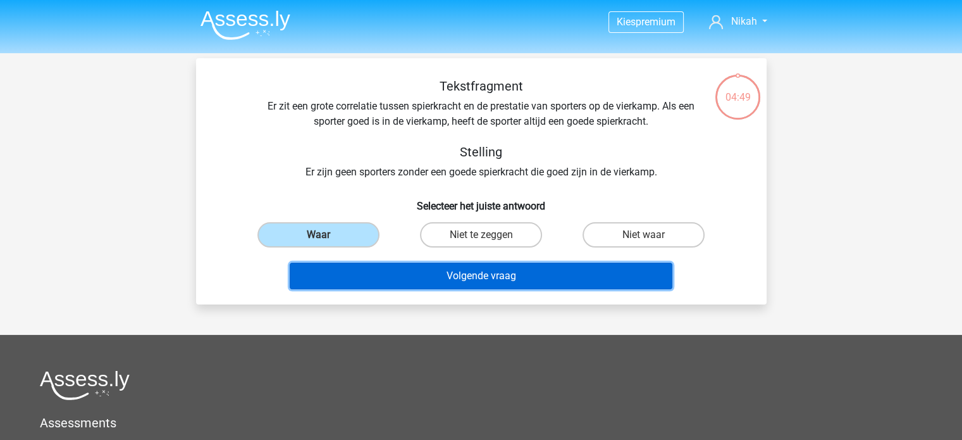
click at [385, 273] on button "Volgende vraag" at bounding box center [481, 276] width 383 height 27
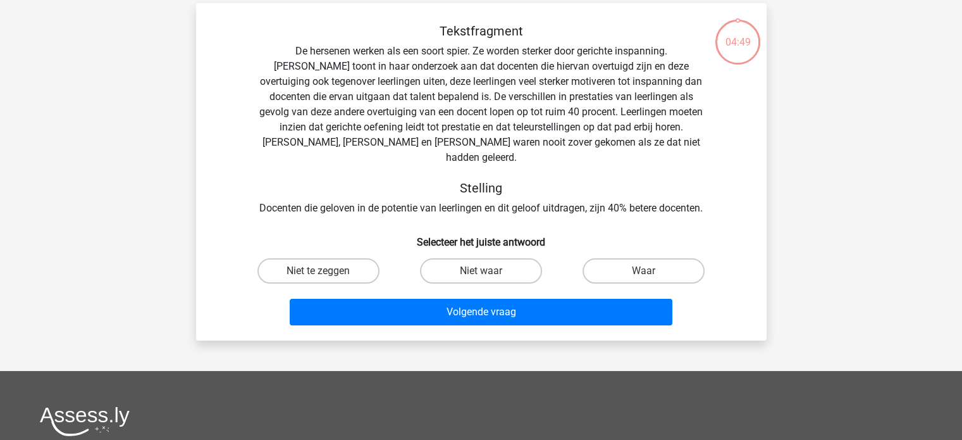
scroll to position [58, 0]
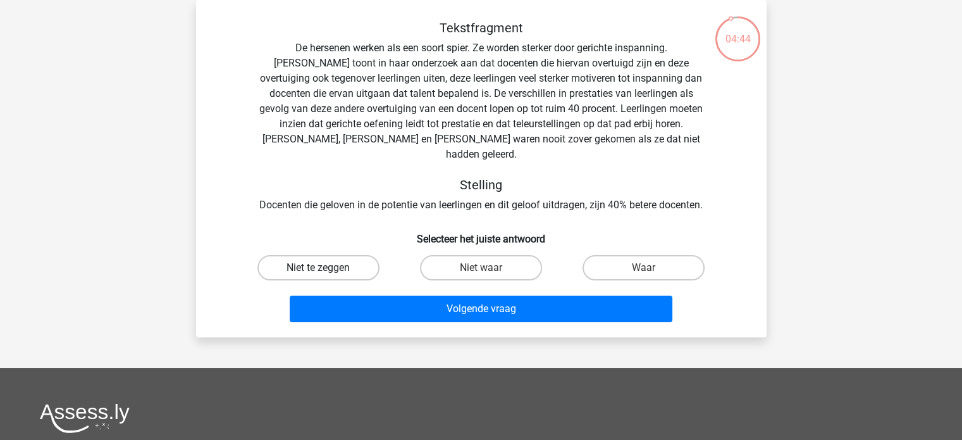
click at [365, 255] on label "Niet te zeggen" at bounding box center [319, 267] width 122 height 25
click at [326, 268] on input "Niet te zeggen" at bounding box center [322, 272] width 8 height 8
radio input "true"
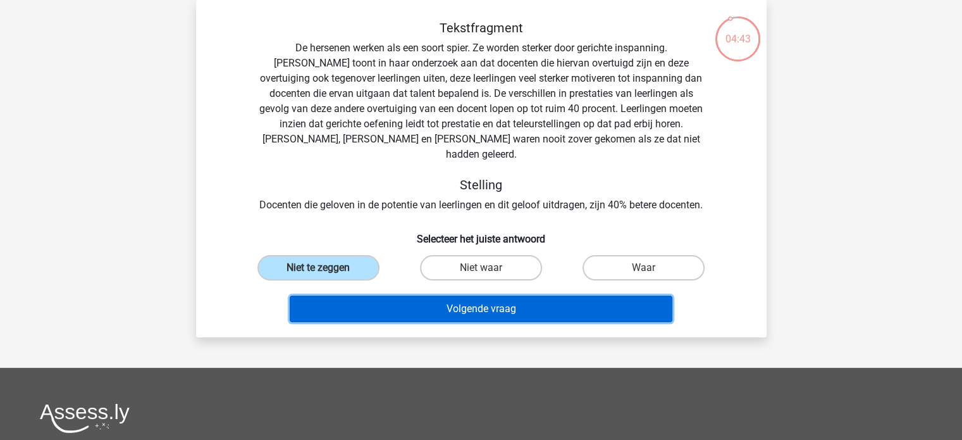
click at [389, 298] on button "Volgende vraag" at bounding box center [481, 308] width 383 height 27
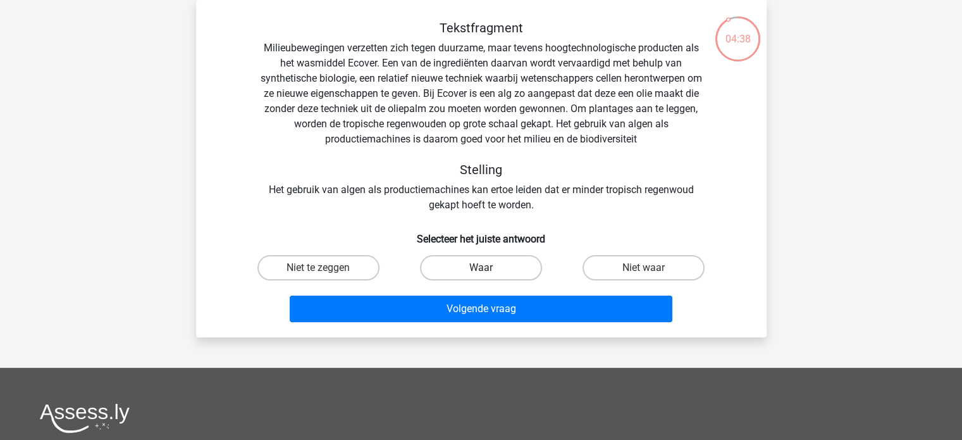
click at [447, 275] on label "Waar" at bounding box center [481, 267] width 122 height 25
click at [481, 275] on input "Waar" at bounding box center [485, 272] width 8 height 8
radio input "true"
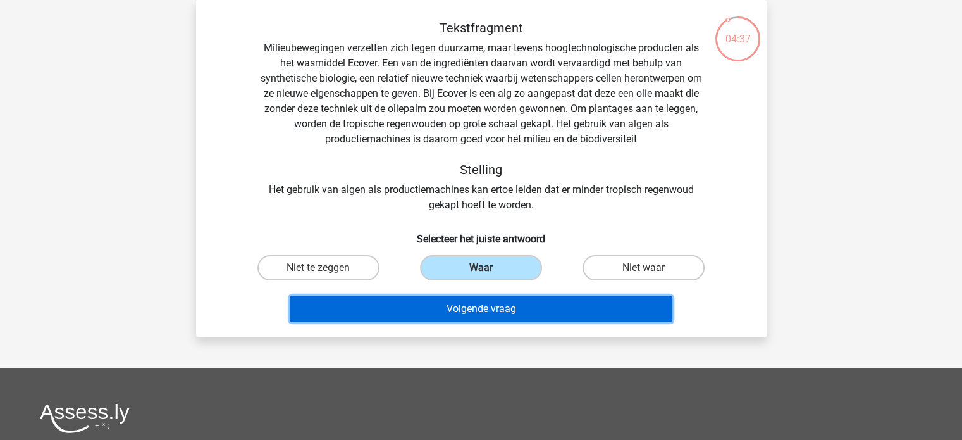
click at [451, 301] on button "Volgende vraag" at bounding box center [481, 308] width 383 height 27
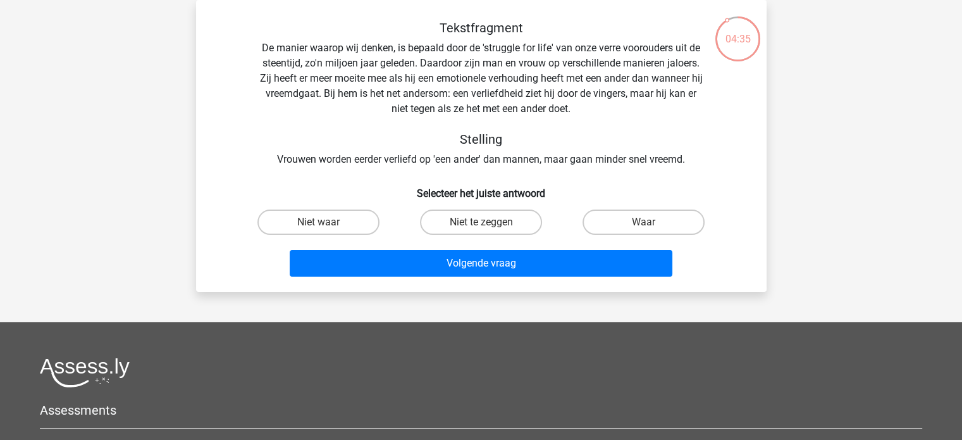
scroll to position [0, 0]
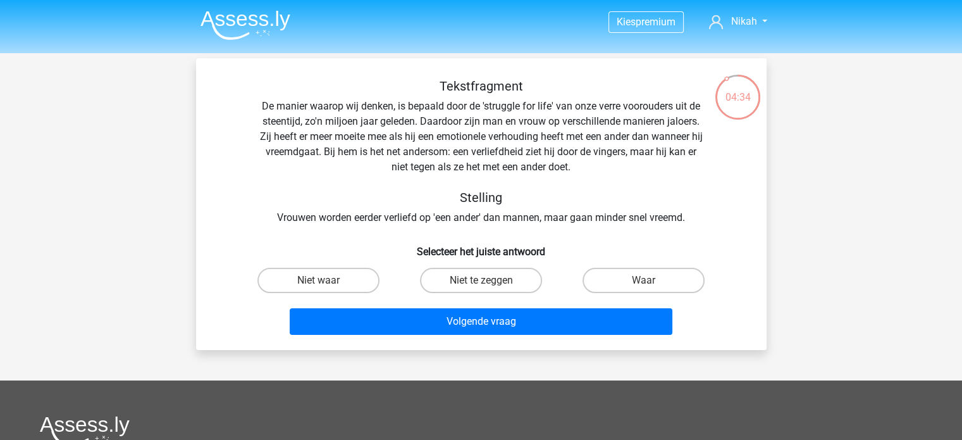
click at [261, 30] on img at bounding box center [246, 25] width 90 height 30
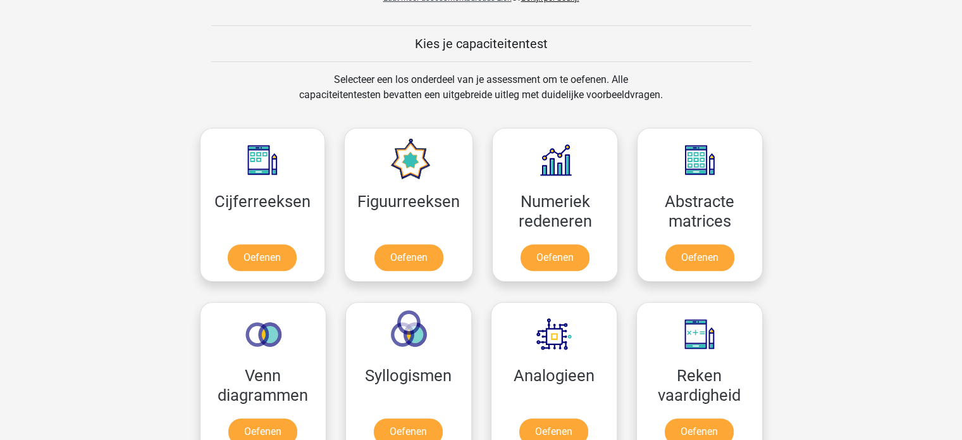
scroll to position [487, 0]
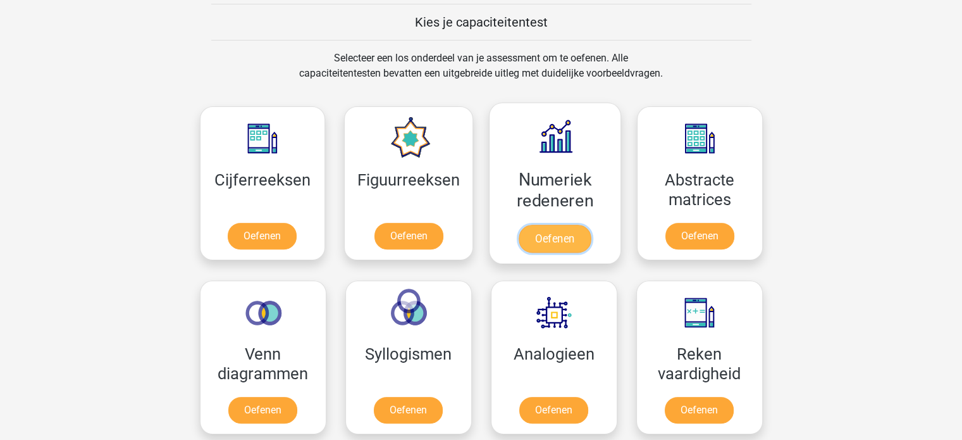
click at [569, 227] on link "Oefenen" at bounding box center [555, 239] width 72 height 28
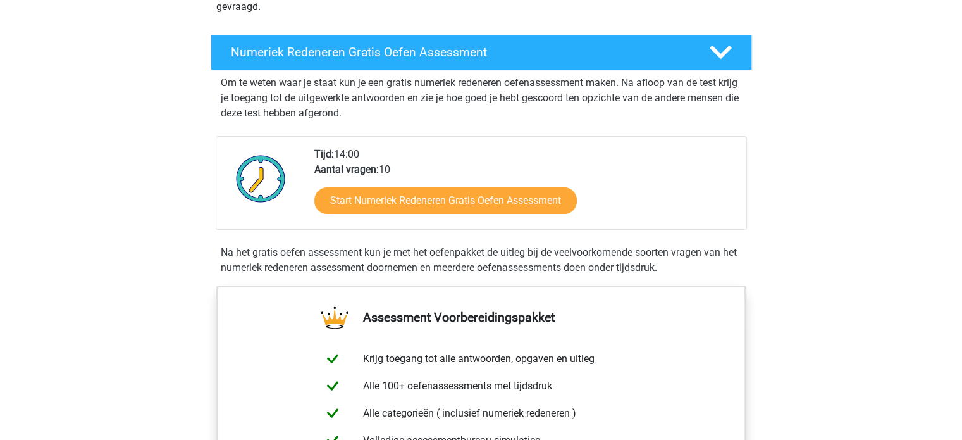
scroll to position [220, 0]
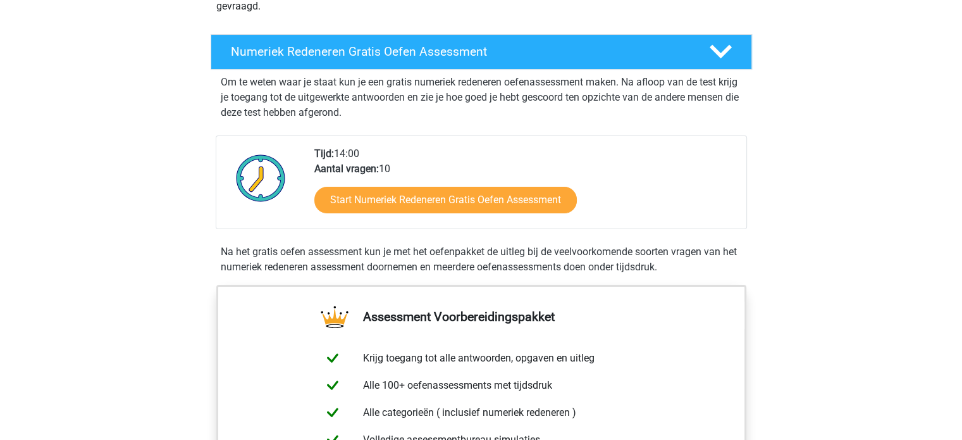
click at [449, 32] on div "Numeriek Redeneren Gratis Oefen Assessment Om te weten waar je staat kun je een…" at bounding box center [481, 157] width 591 height 256
click at [448, 55] on h4 "Numeriek Redeneren Gratis Oefen Assessment" at bounding box center [460, 51] width 458 height 15
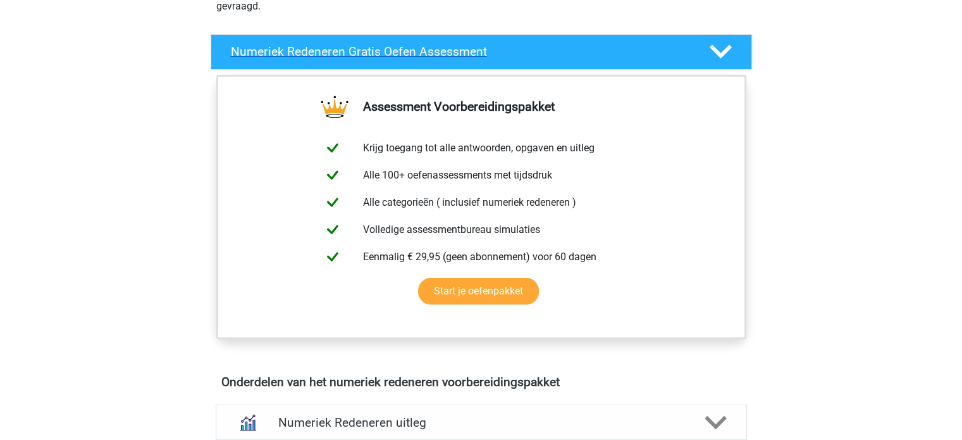
click at [448, 55] on h4 "Numeriek Redeneren Gratis Oefen Assessment" at bounding box center [460, 51] width 458 height 15
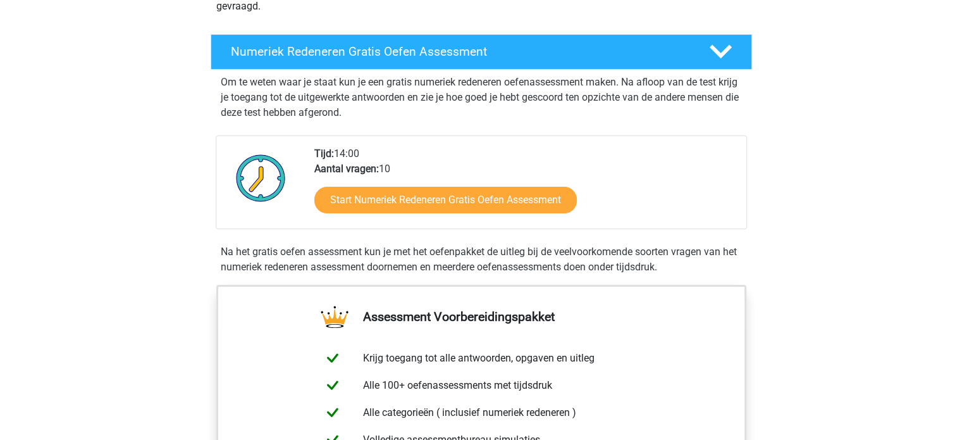
click at [448, 221] on div "Start Numeriek Redeneren Gratis Oefen Assessment" at bounding box center [525, 203] width 422 height 52
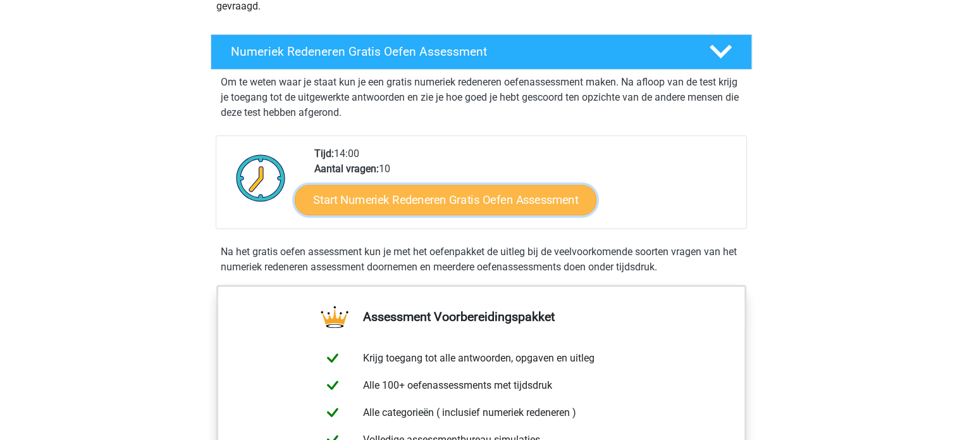
click at [473, 200] on link "Start Numeriek Redeneren Gratis Oefen Assessment" at bounding box center [446, 199] width 302 height 30
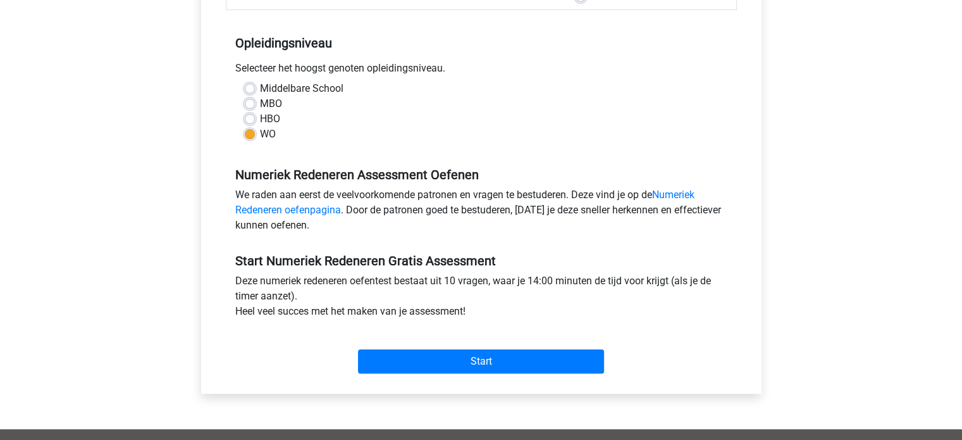
scroll to position [247, 0]
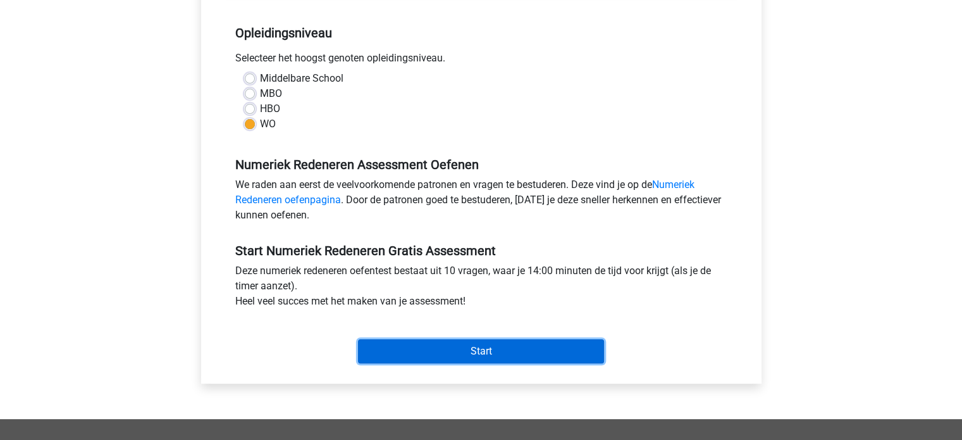
click at [490, 354] on input "Start" at bounding box center [481, 351] width 246 height 24
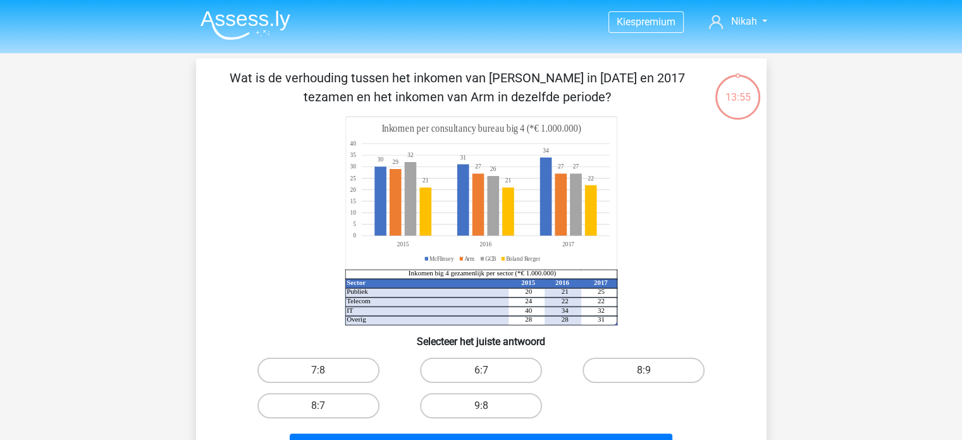
click at [201, 17] on img at bounding box center [246, 25] width 90 height 30
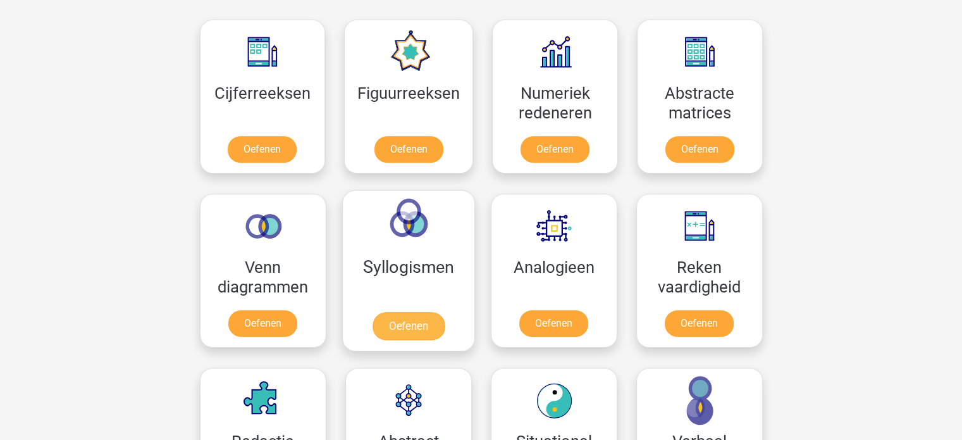
scroll to position [562, 0]
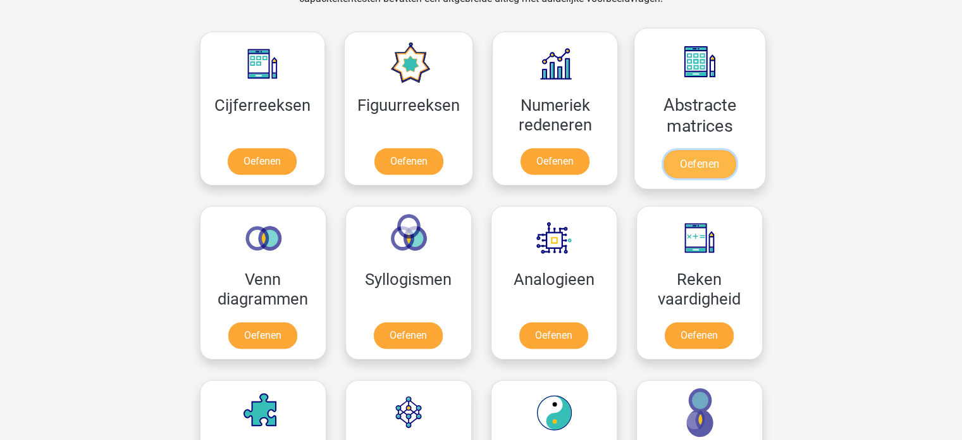
click at [696, 153] on link "Oefenen" at bounding box center [700, 164] width 72 height 28
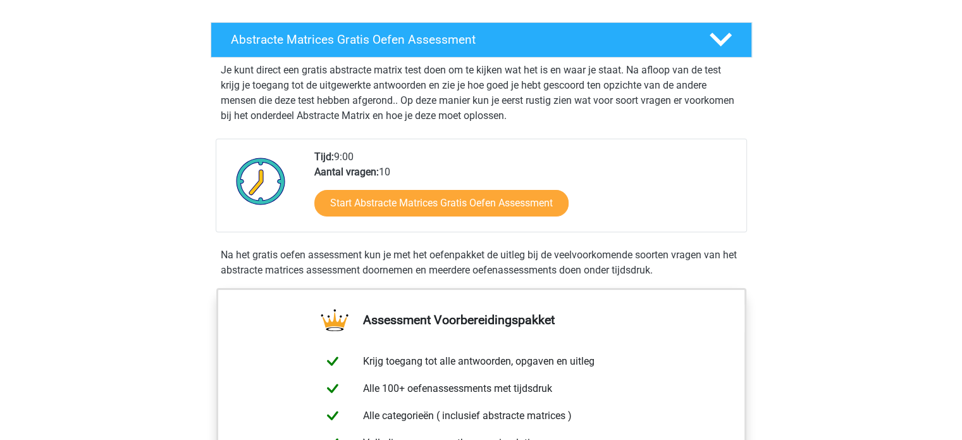
scroll to position [204, 0]
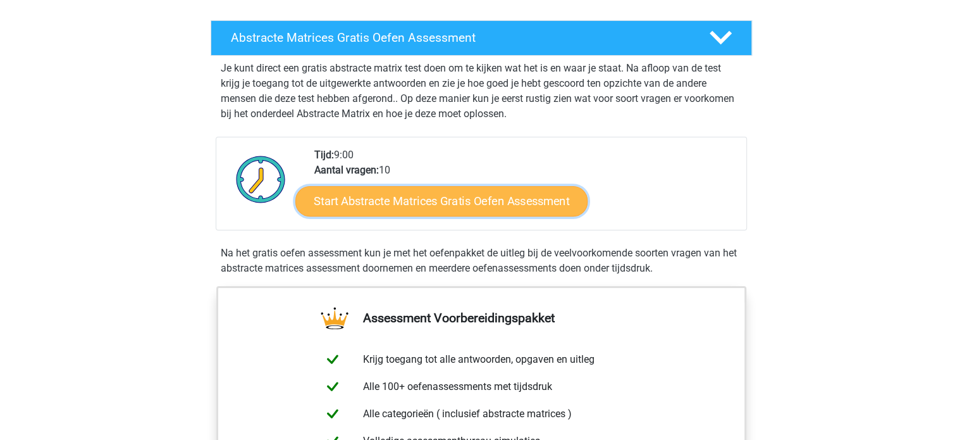
click at [525, 211] on link "Start Abstracte Matrices Gratis Oefen Assessment" at bounding box center [441, 200] width 292 height 30
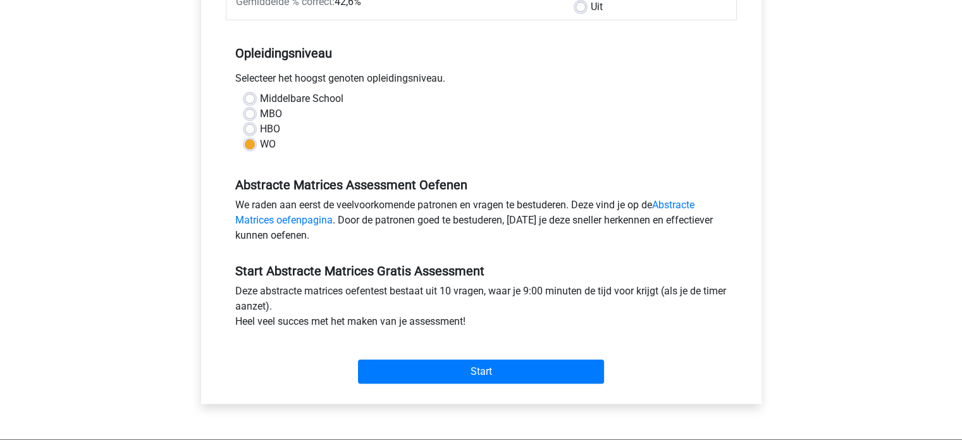
scroll to position [228, 0]
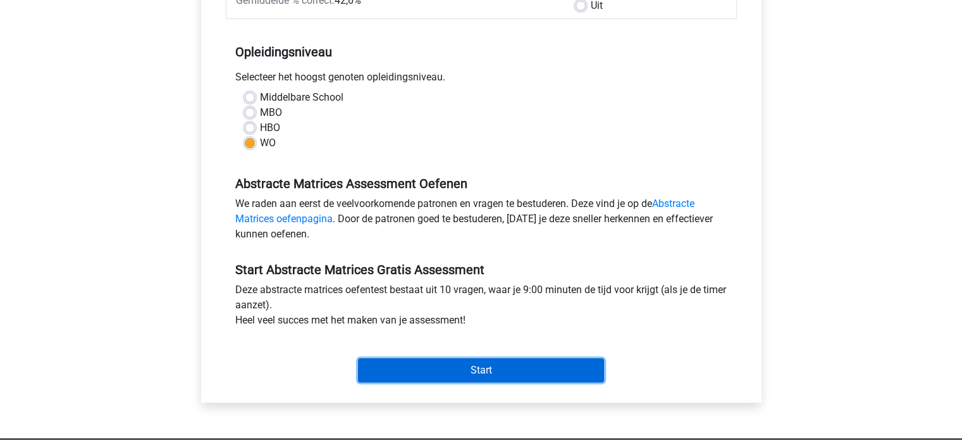
click at [519, 368] on input "Start" at bounding box center [481, 370] width 246 height 24
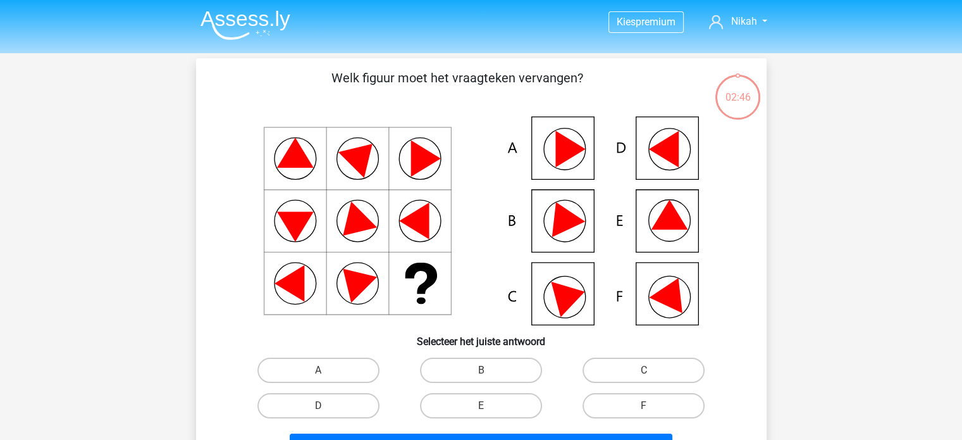
click at [251, 25] on img at bounding box center [246, 25] width 90 height 30
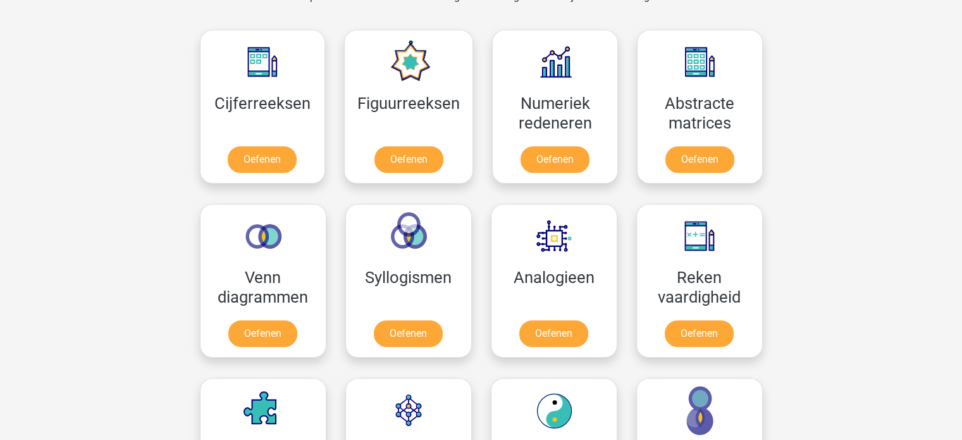
scroll to position [564, 0]
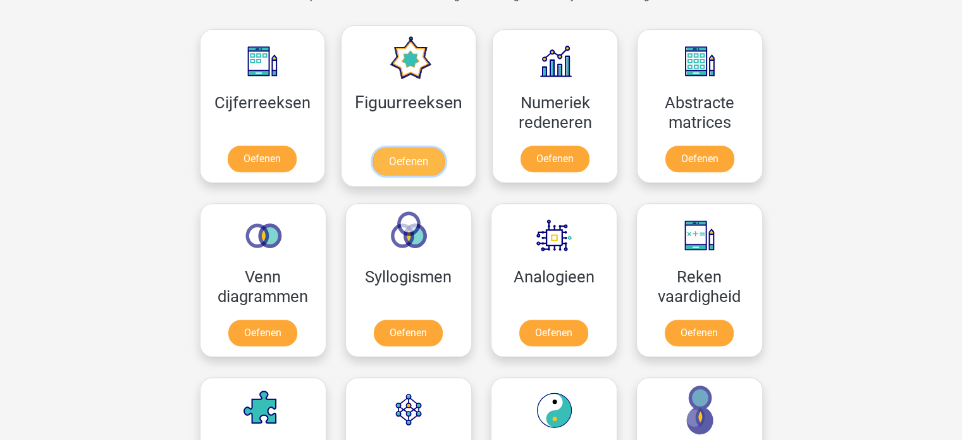
click at [395, 161] on link "Oefenen" at bounding box center [409, 161] width 72 height 28
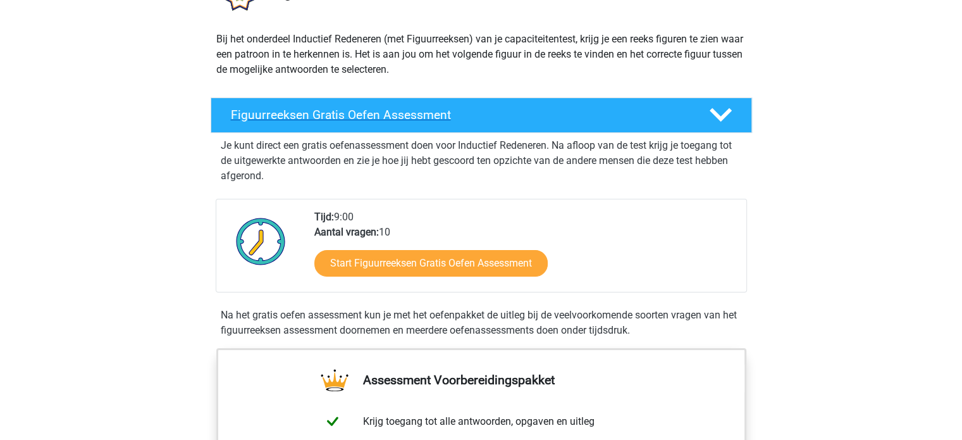
scroll to position [127, 0]
click at [404, 121] on h4 "Figuurreeksen Gratis Oefen Assessment" at bounding box center [460, 115] width 458 height 15
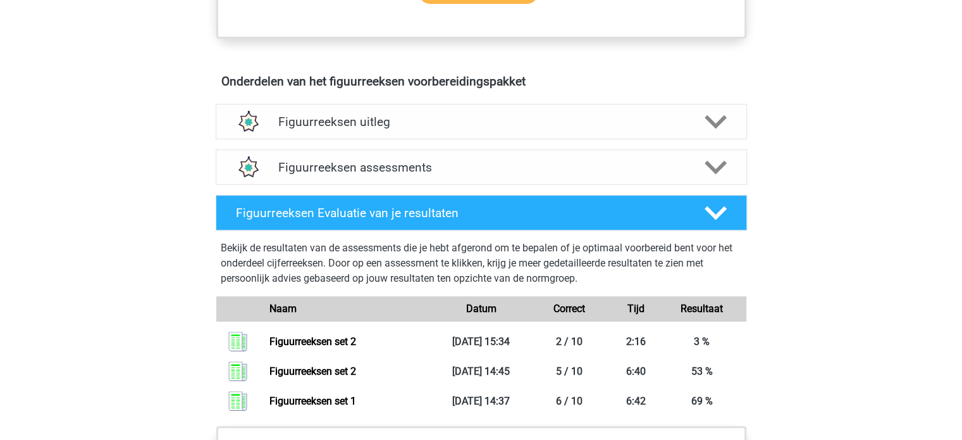
scroll to position [491, 0]
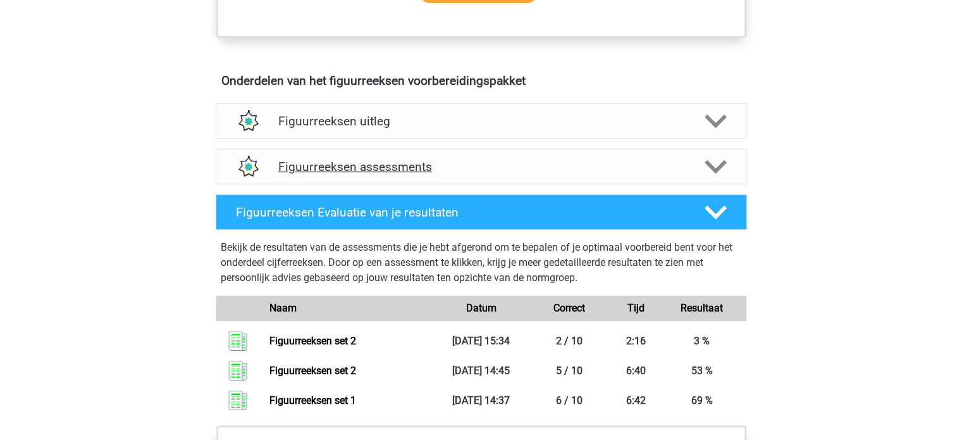
click at [425, 165] on h4 "Figuurreeksen assessments" at bounding box center [481, 166] width 406 height 15
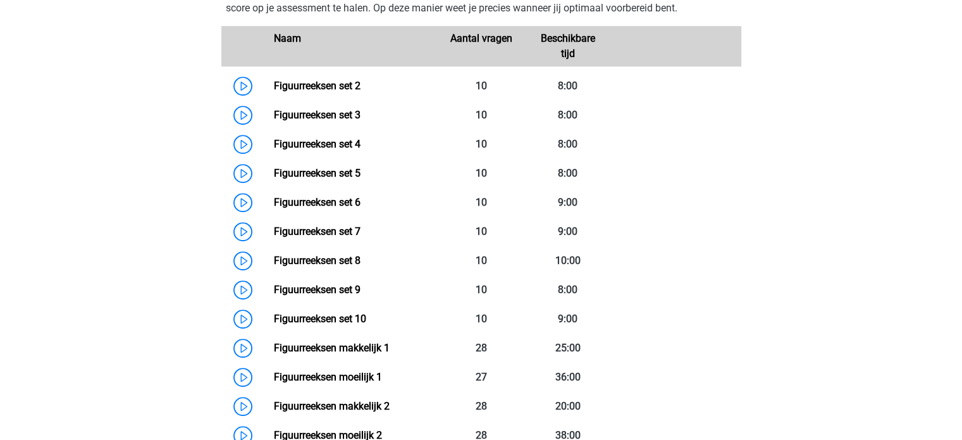
scroll to position [726, 0]
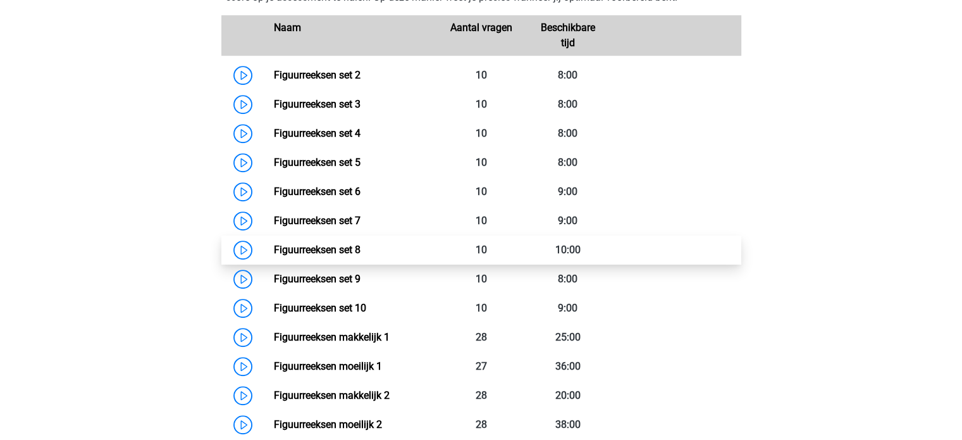
click at [325, 246] on link "Figuurreeksen set 8" at bounding box center [317, 250] width 87 height 12
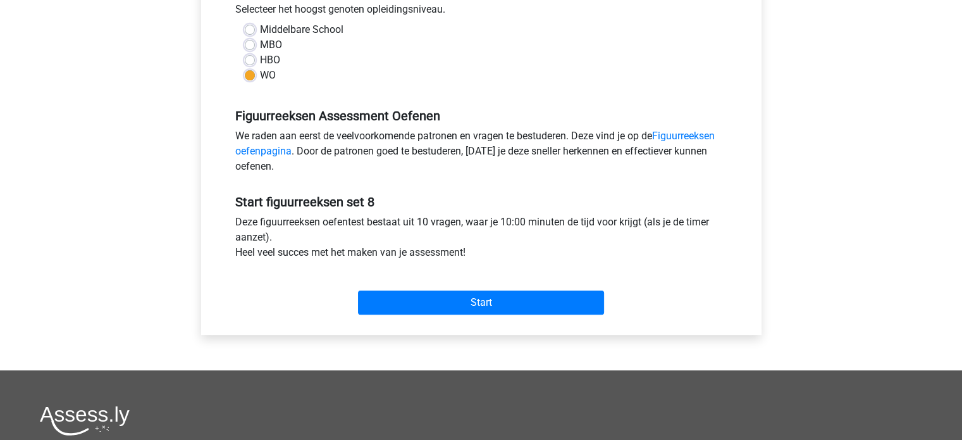
scroll to position [313, 0]
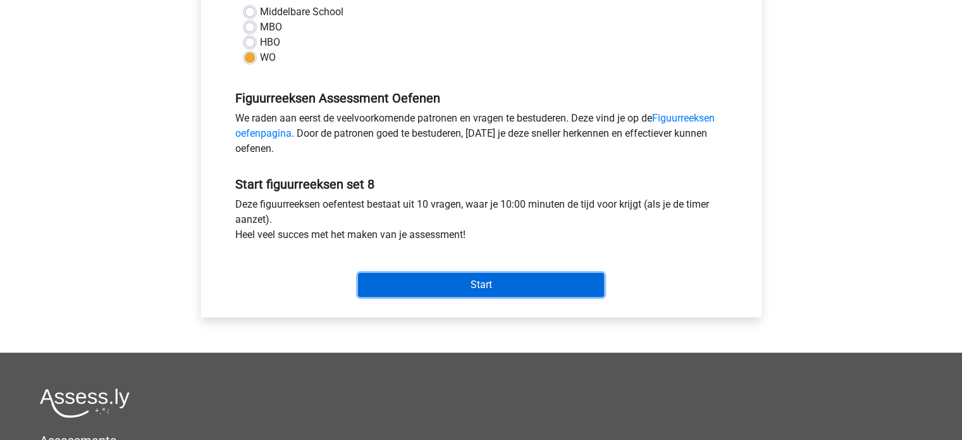
click at [398, 293] on input "Start" at bounding box center [481, 285] width 246 height 24
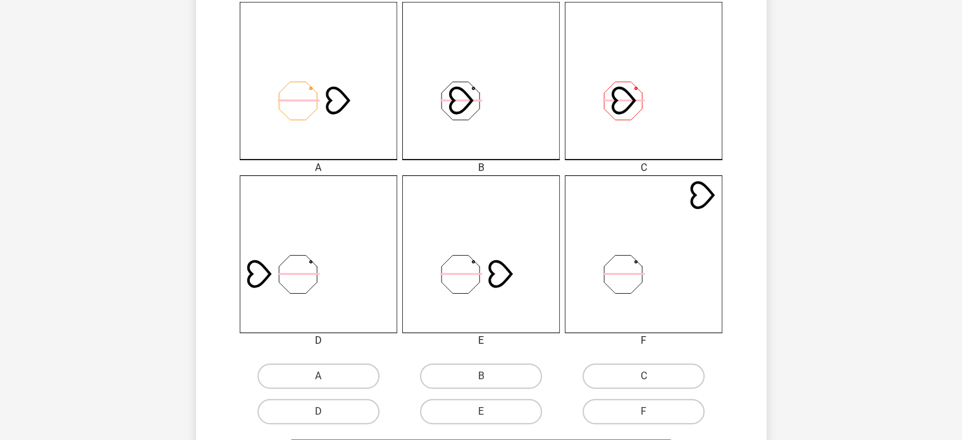
scroll to position [389, 0]
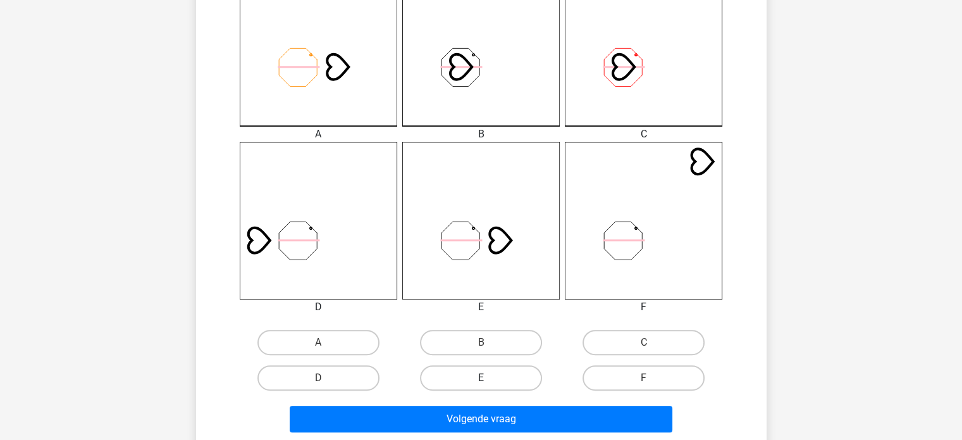
click at [509, 371] on label "E" at bounding box center [481, 377] width 122 height 25
click at [489, 378] on input "E" at bounding box center [485, 382] width 8 height 8
radio input "true"
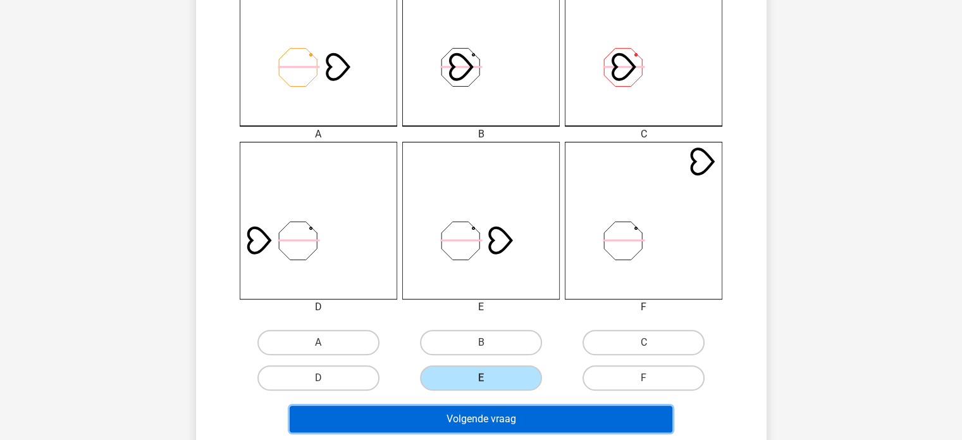
click at [504, 408] on button "Volgende vraag" at bounding box center [481, 419] width 383 height 27
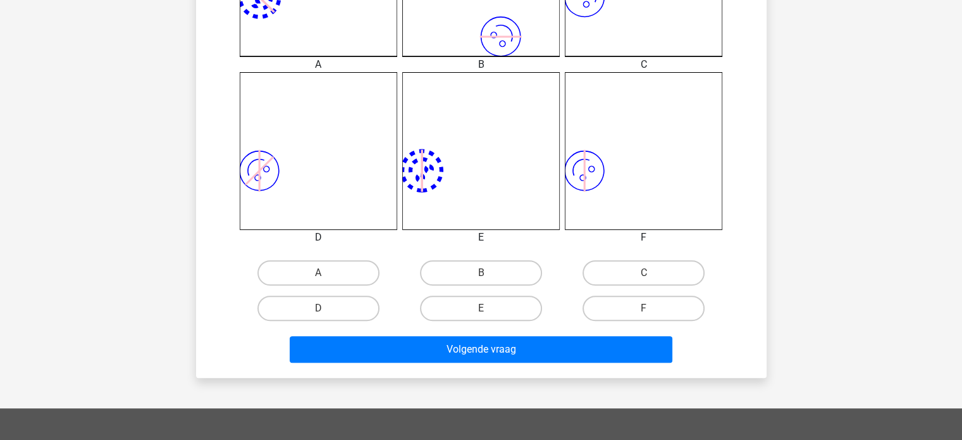
scroll to position [459, 0]
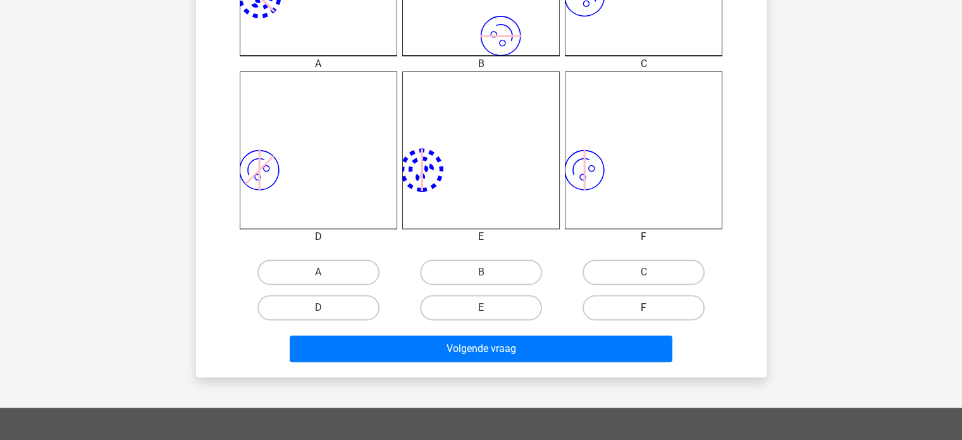
click at [630, 308] on label "F" at bounding box center [644, 307] width 122 height 25
click at [644, 308] on input "F" at bounding box center [648, 312] width 8 height 8
radio input "true"
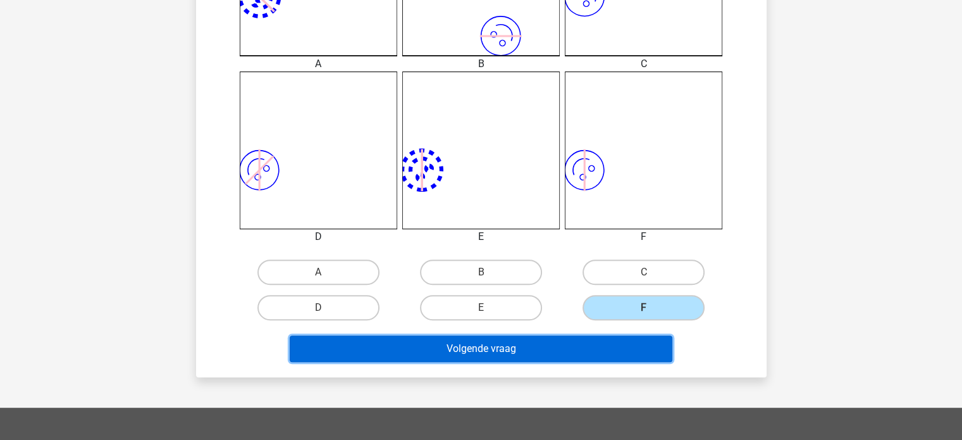
click at [592, 345] on button "Volgende vraag" at bounding box center [481, 348] width 383 height 27
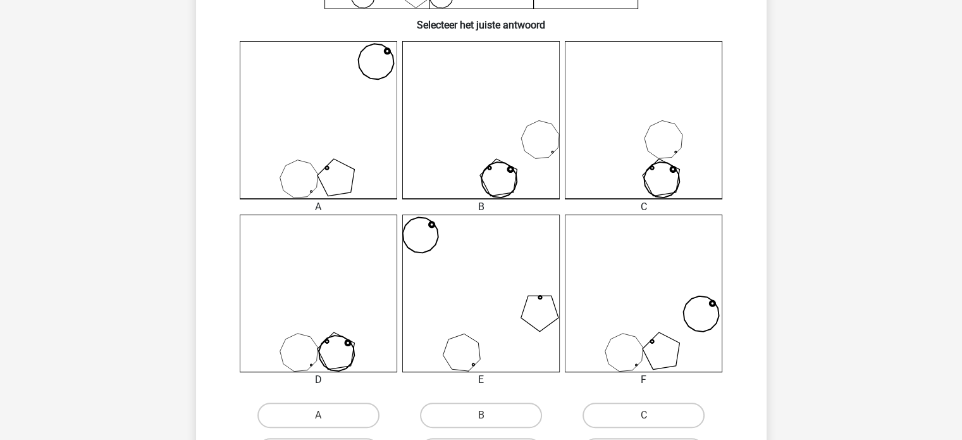
scroll to position [320, 0]
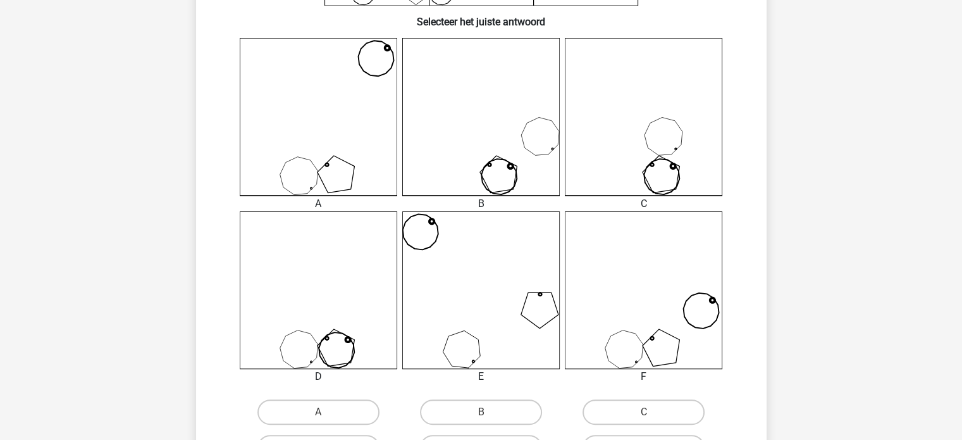
click at [401, 84] on icon at bounding box center [376, 59] width 50 height 50
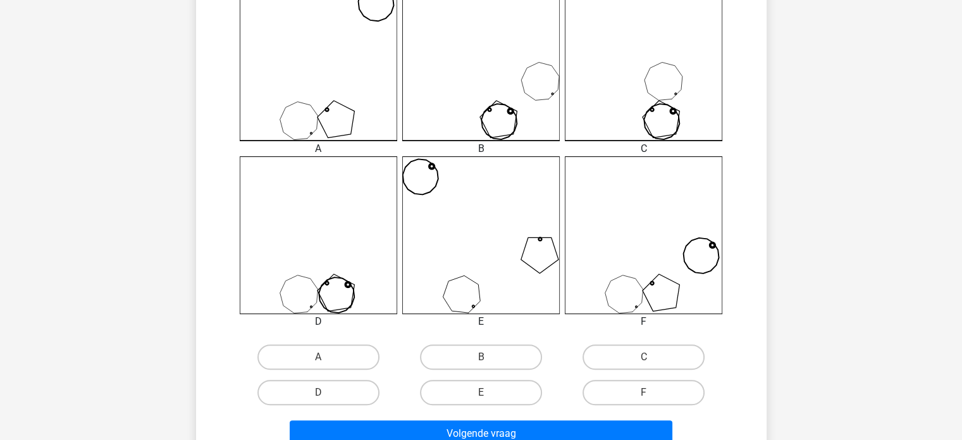
scroll to position [375, 0]
click at [478, 384] on label "E" at bounding box center [481, 391] width 122 height 25
click at [481, 392] on input "E" at bounding box center [485, 396] width 8 height 8
radio input "true"
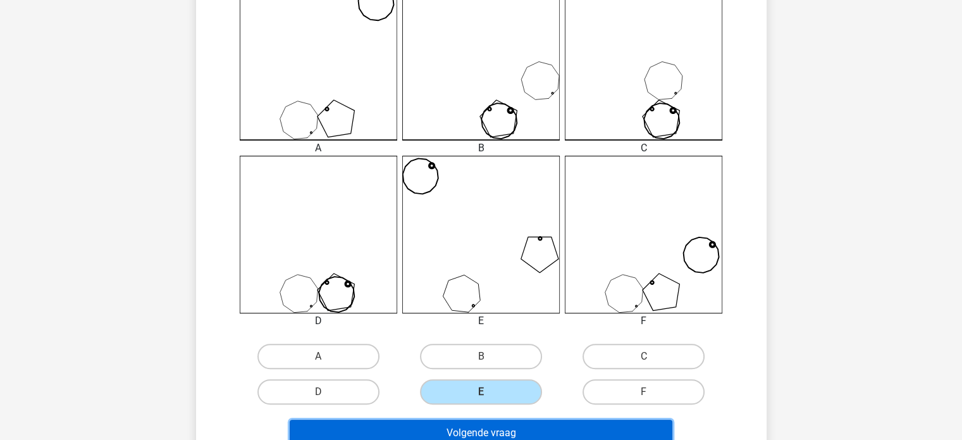
click at [478, 420] on button "Volgende vraag" at bounding box center [481, 433] width 383 height 27
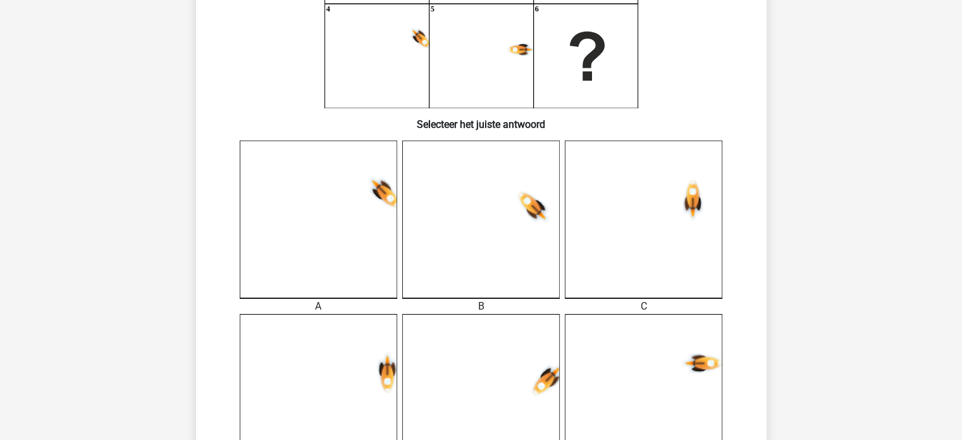
scroll to position [225, 0]
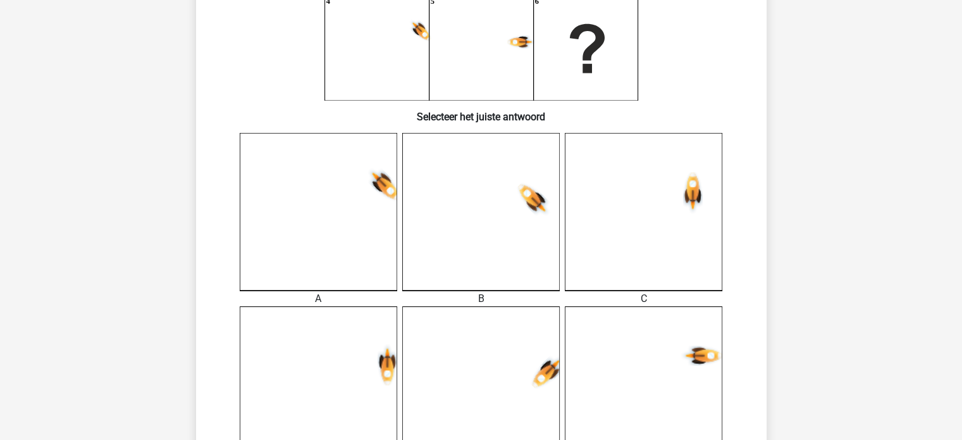
click at [493, 280] on icon at bounding box center [481, 212] width 158 height 158
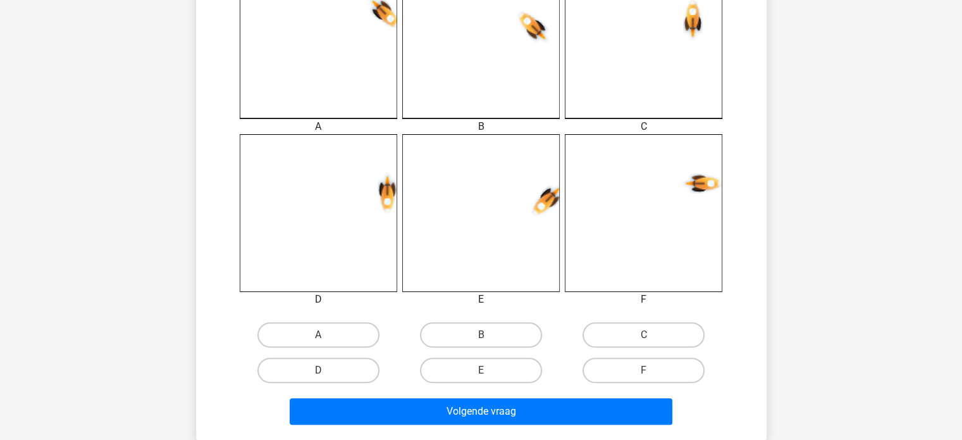
scroll to position [398, 0]
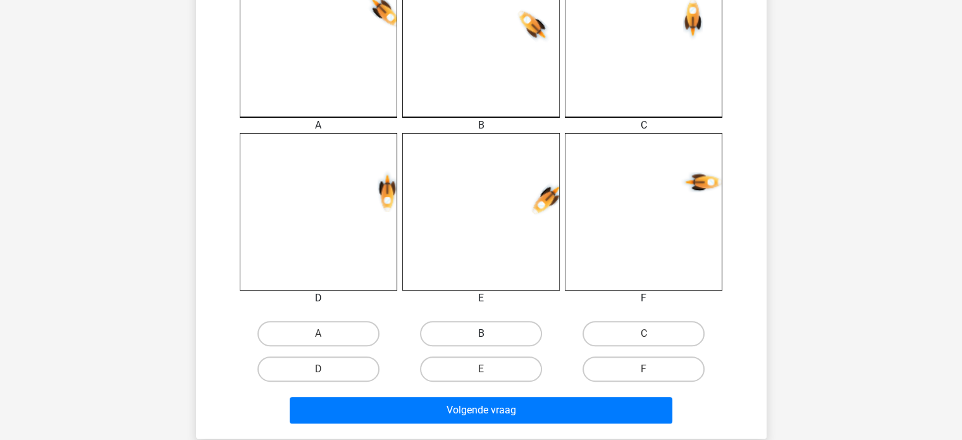
click at [494, 332] on label "B" at bounding box center [481, 333] width 122 height 25
click at [489, 333] on input "B" at bounding box center [485, 337] width 8 height 8
radio input "true"
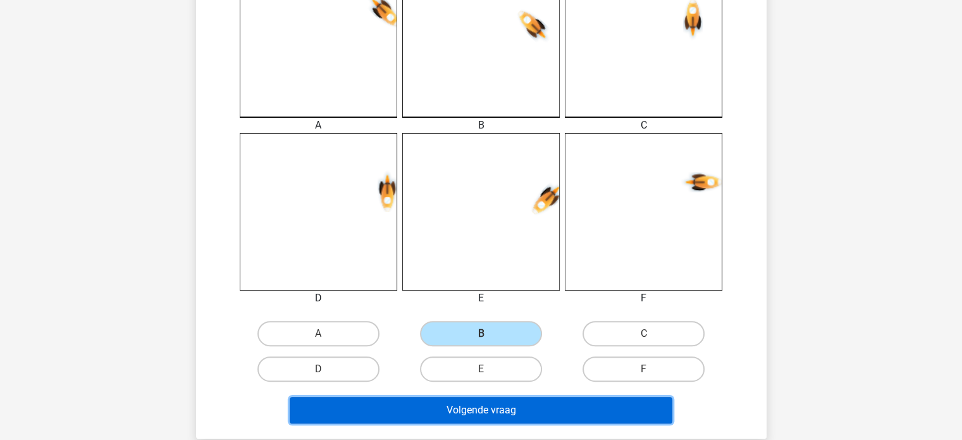
click at [488, 409] on button "Volgende vraag" at bounding box center [481, 410] width 383 height 27
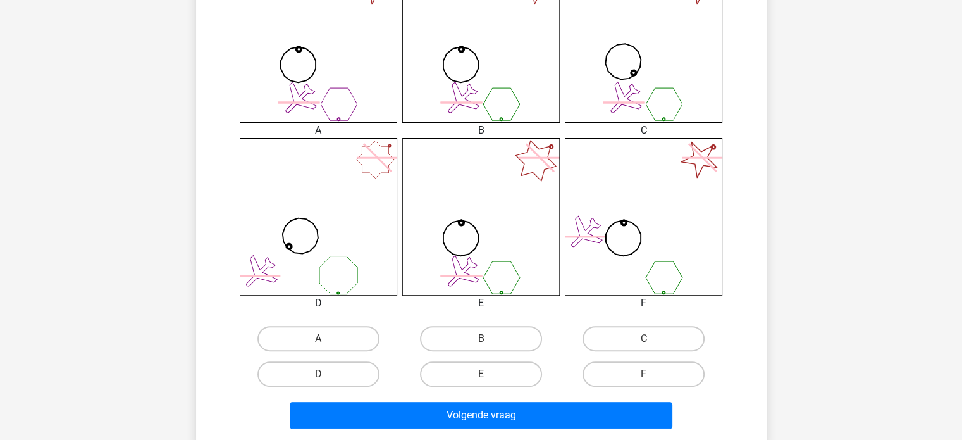
scroll to position [400, 0]
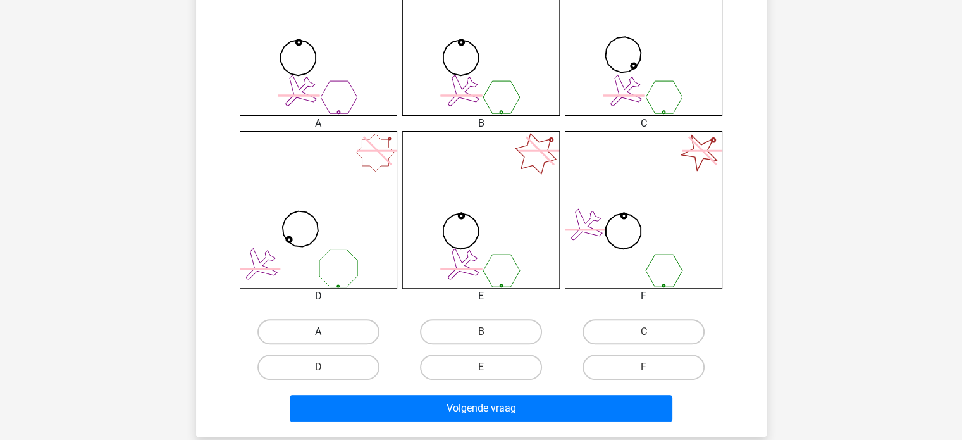
click at [337, 332] on label "A" at bounding box center [319, 331] width 122 height 25
click at [326, 332] on input "A" at bounding box center [322, 336] width 8 height 8
radio input "true"
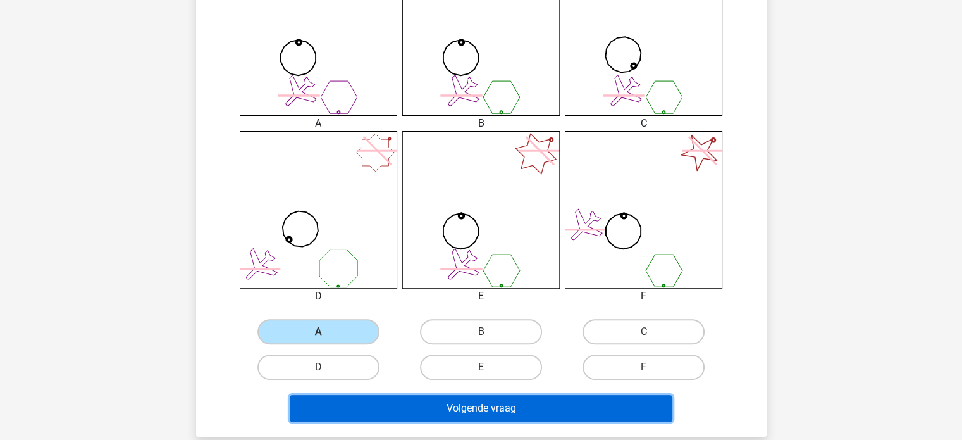
click at [357, 395] on button "Volgende vraag" at bounding box center [481, 408] width 383 height 27
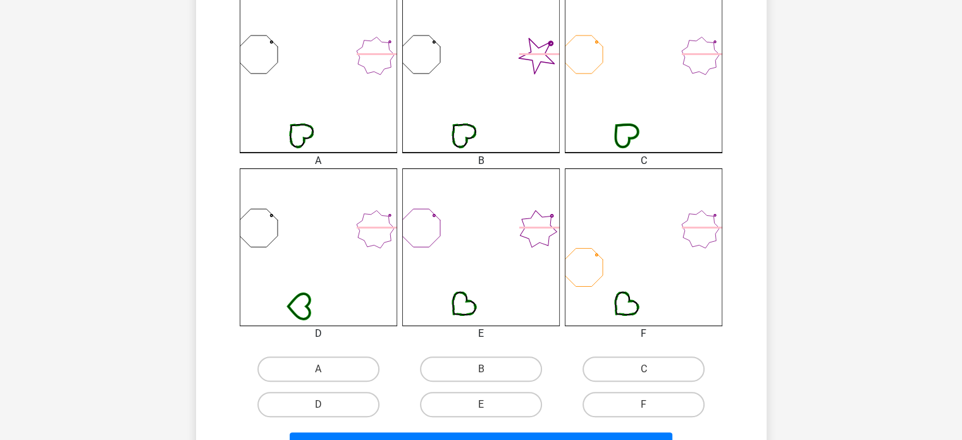
scroll to position [378, 0]
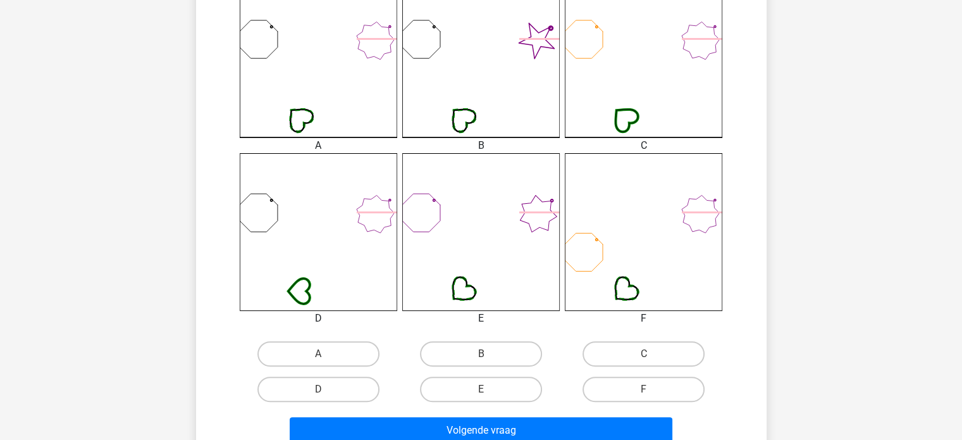
click at [454, 339] on div "B" at bounding box center [481, 353] width 163 height 35
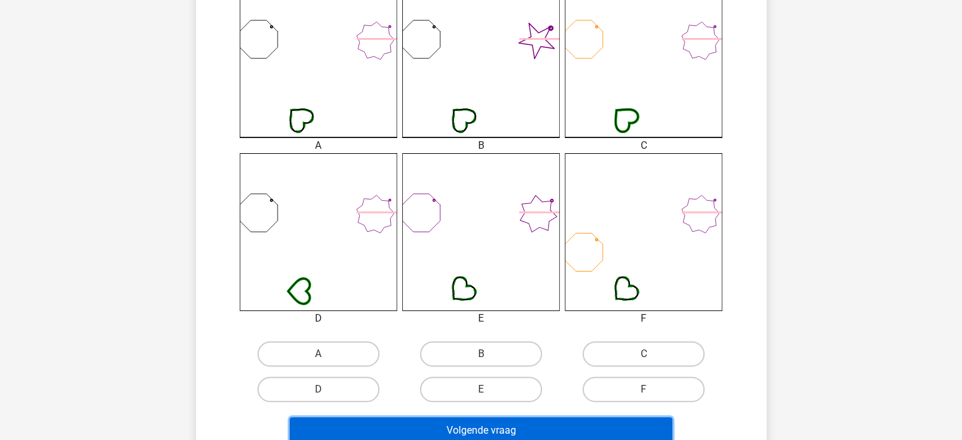
click at [451, 424] on button "Volgende vraag" at bounding box center [481, 430] width 383 height 27
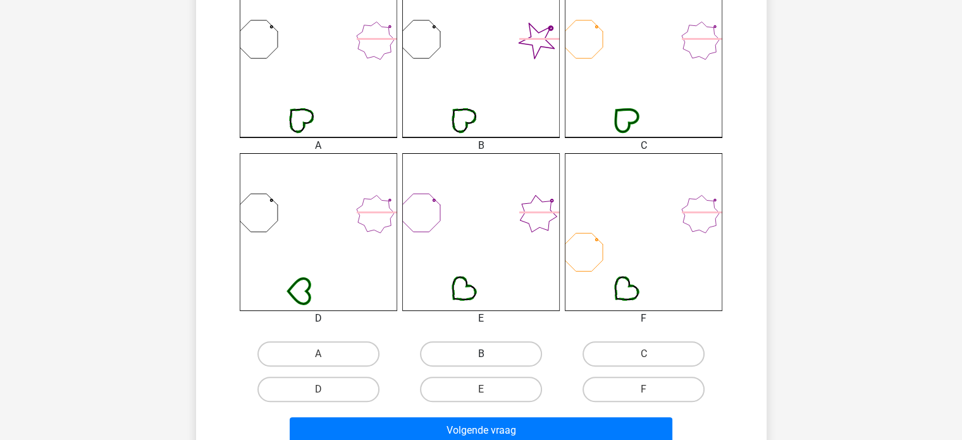
click at [464, 344] on label "B" at bounding box center [481, 353] width 122 height 25
click at [481, 354] on input "B" at bounding box center [485, 358] width 8 height 8
radio input "true"
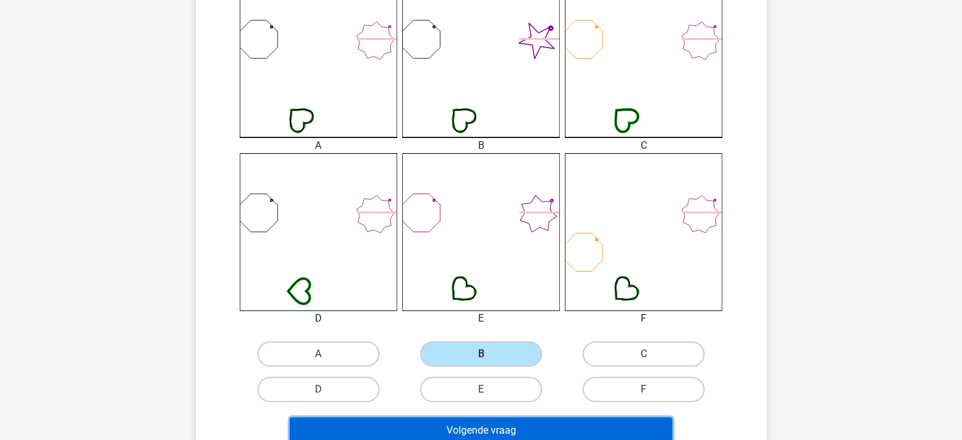
click at [457, 427] on button "Volgende vraag" at bounding box center [481, 430] width 383 height 27
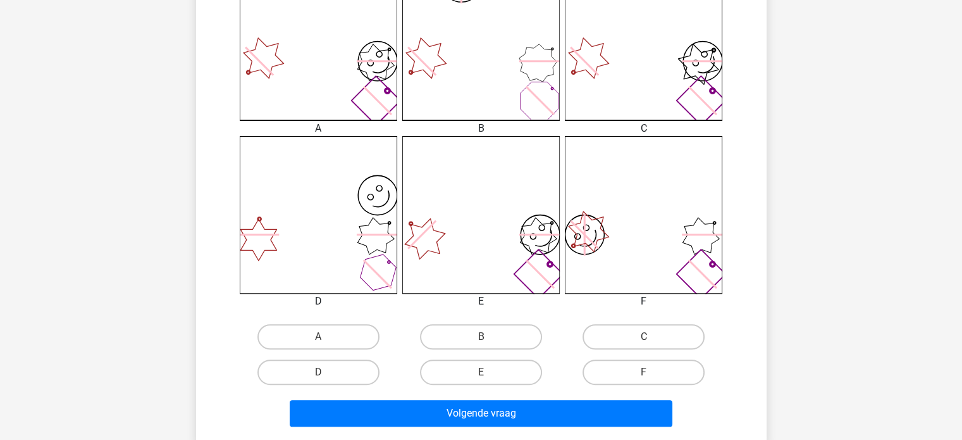
scroll to position [395, 0]
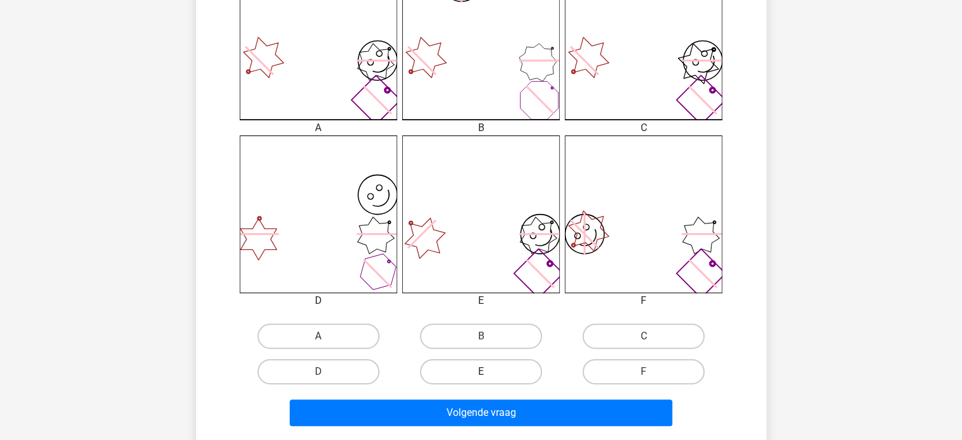
click at [501, 368] on label "E" at bounding box center [481, 371] width 122 height 25
click at [489, 371] on input "E" at bounding box center [485, 375] width 8 height 8
radio input "true"
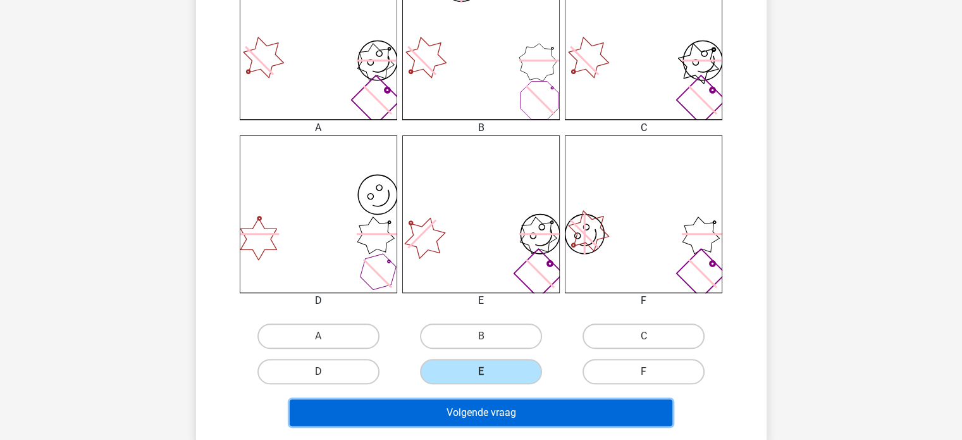
click at [504, 399] on button "Volgende vraag" at bounding box center [481, 412] width 383 height 27
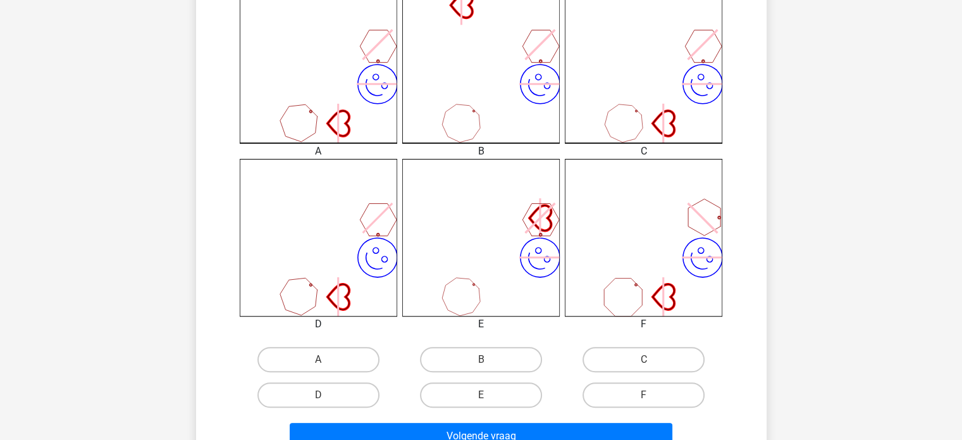
scroll to position [384, 0]
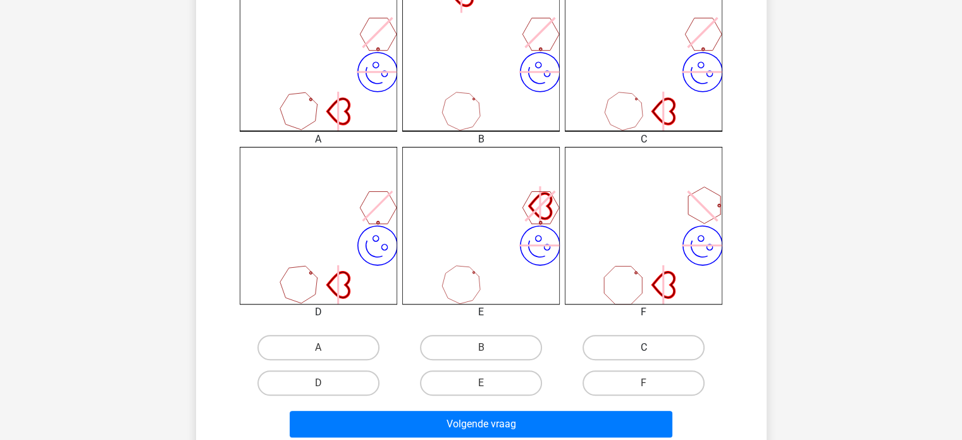
click at [607, 338] on label "C" at bounding box center [644, 347] width 122 height 25
click at [644, 347] on input "C" at bounding box center [648, 351] width 8 height 8
radio input "true"
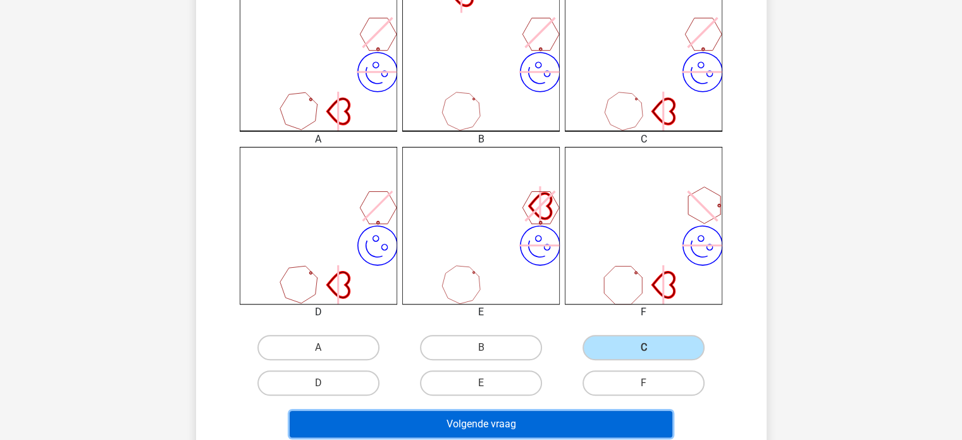
click at [586, 420] on button "Volgende vraag" at bounding box center [481, 424] width 383 height 27
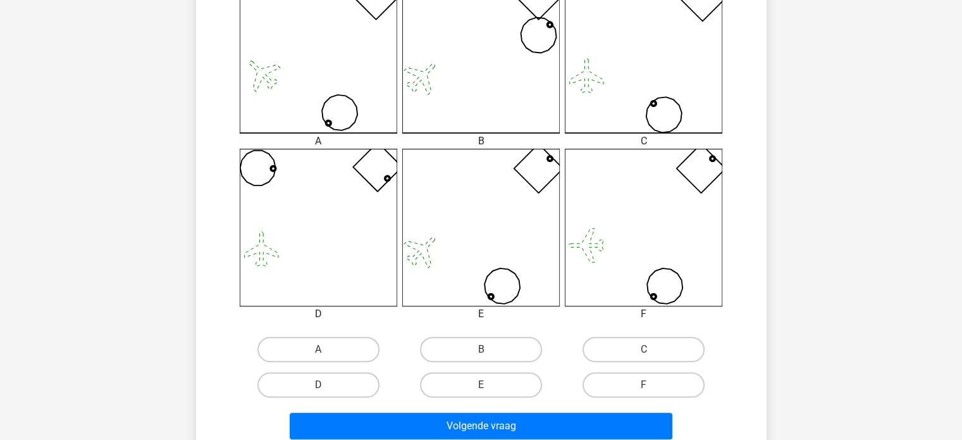
scroll to position [383, 0]
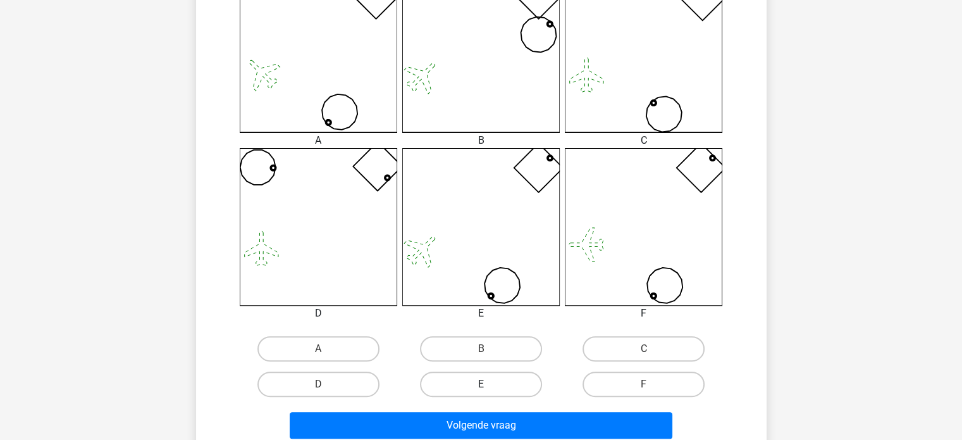
click at [516, 393] on label "E" at bounding box center [481, 383] width 122 height 25
click at [489, 392] on input "E" at bounding box center [485, 388] width 8 height 8
radio input "true"
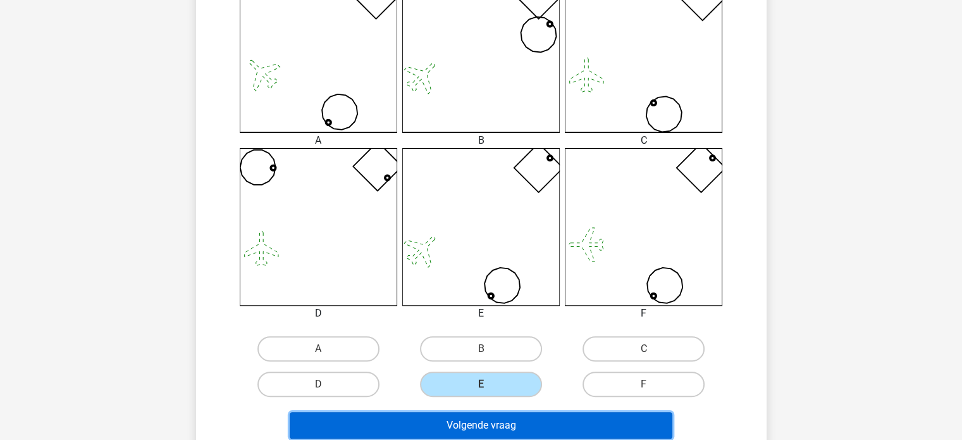
click at [511, 425] on button "Volgende vraag" at bounding box center [481, 425] width 383 height 27
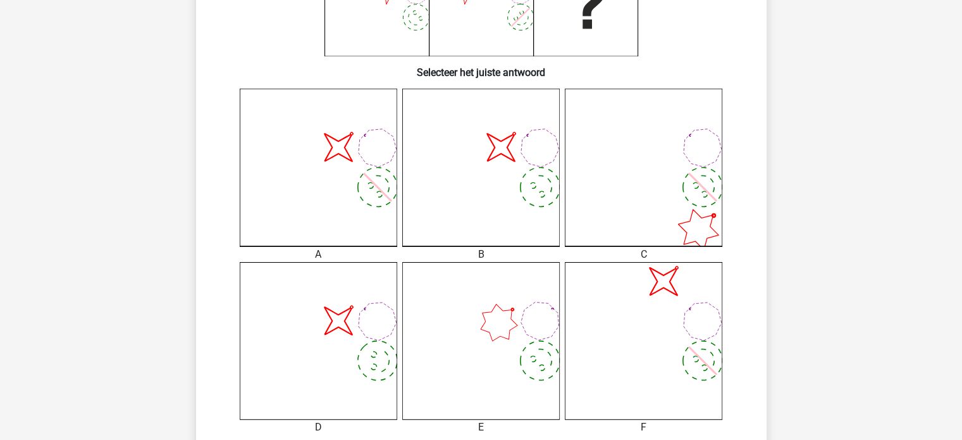
scroll to position [299, 0]
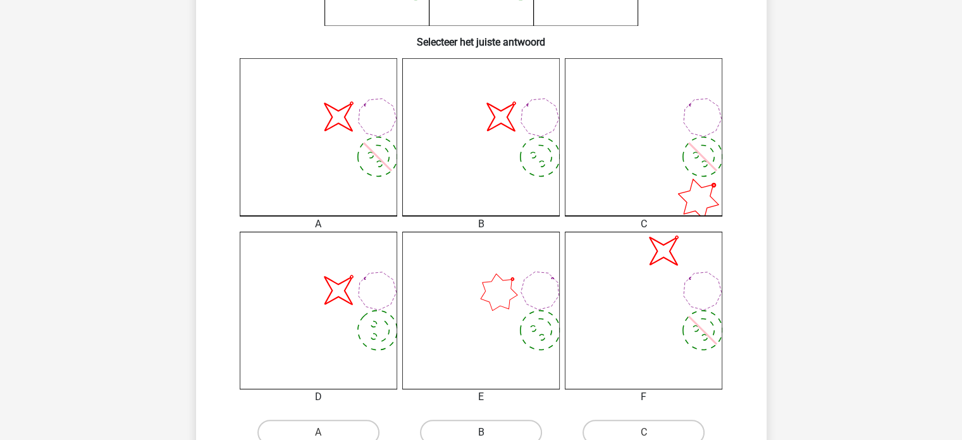
click at [505, 423] on label "B" at bounding box center [481, 432] width 122 height 25
click at [489, 432] on input "B" at bounding box center [485, 436] width 8 height 8
radio input "true"
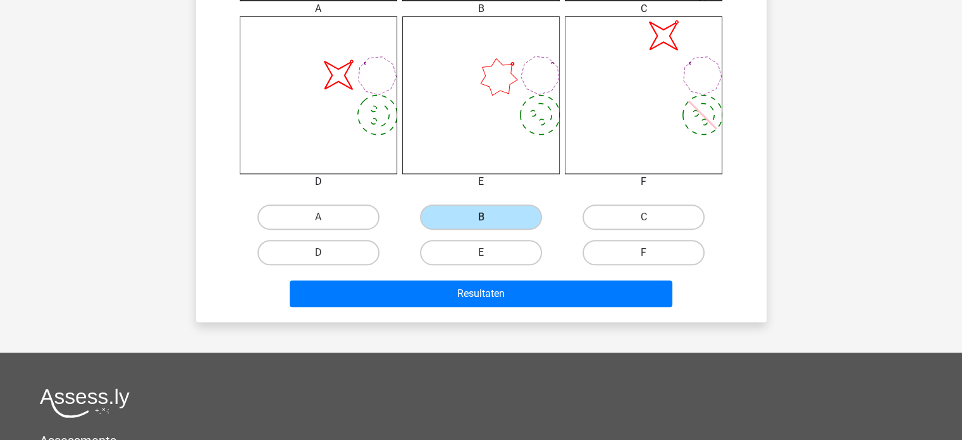
scroll to position [526, 0]
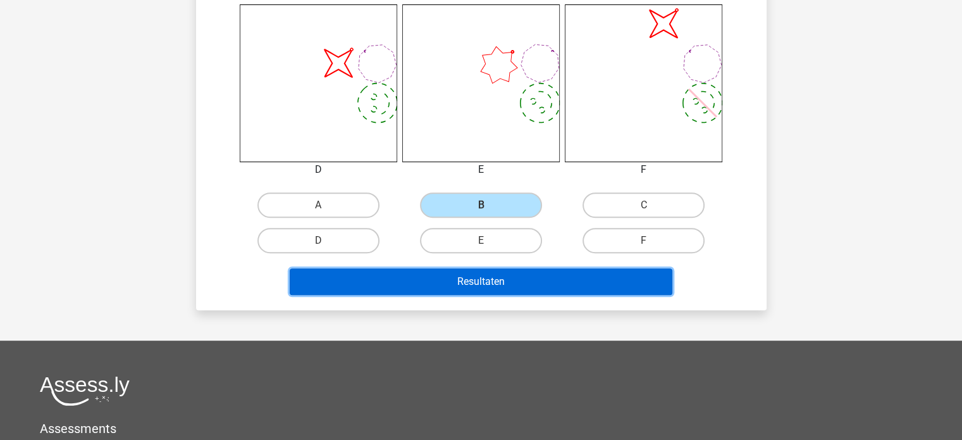
click at [497, 285] on button "Resultaten" at bounding box center [481, 281] width 383 height 27
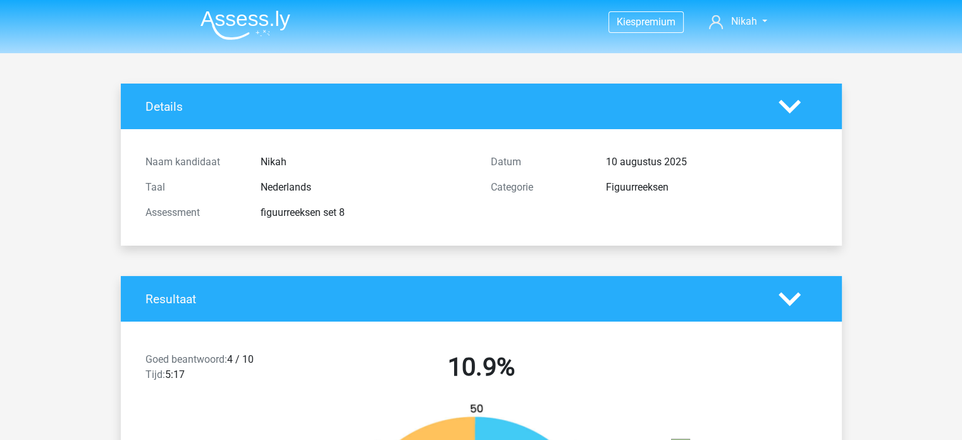
click at [276, 18] on img at bounding box center [246, 25] width 90 height 30
